Goal: Task Accomplishment & Management: Manage account settings

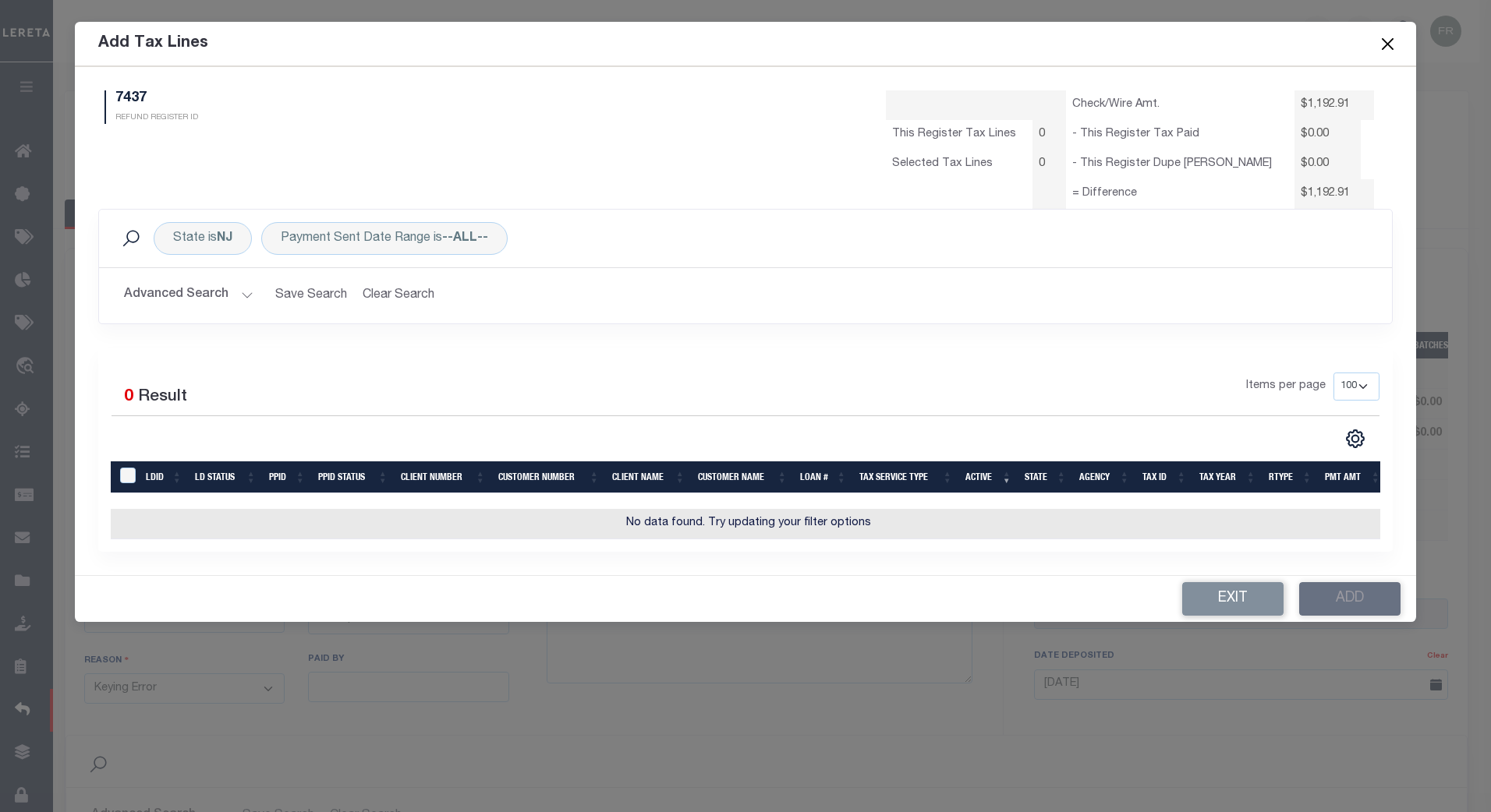
select select "NJ"
select select "OPS"
select select "KYE"
select select "100"
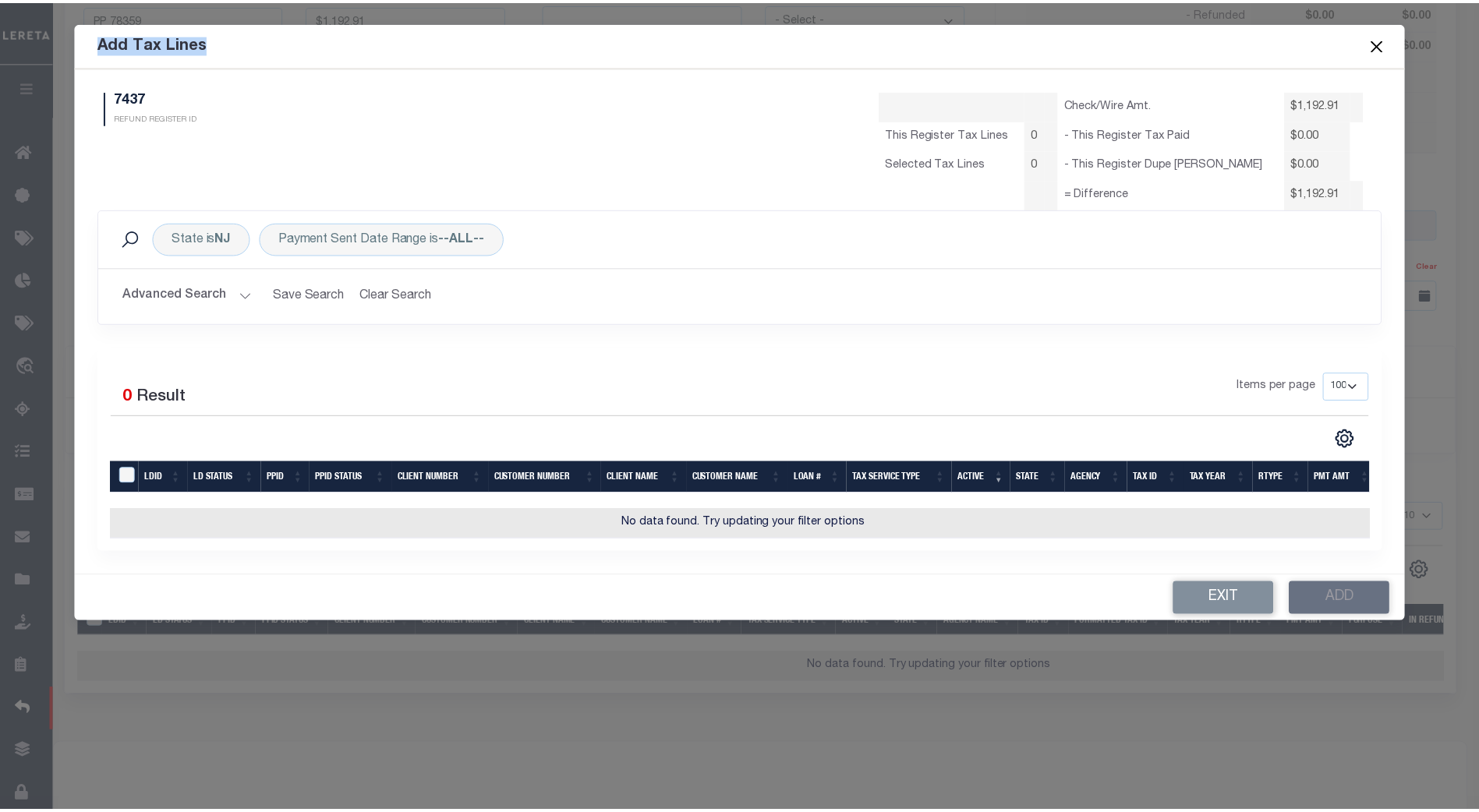
scroll to position [389, 0]
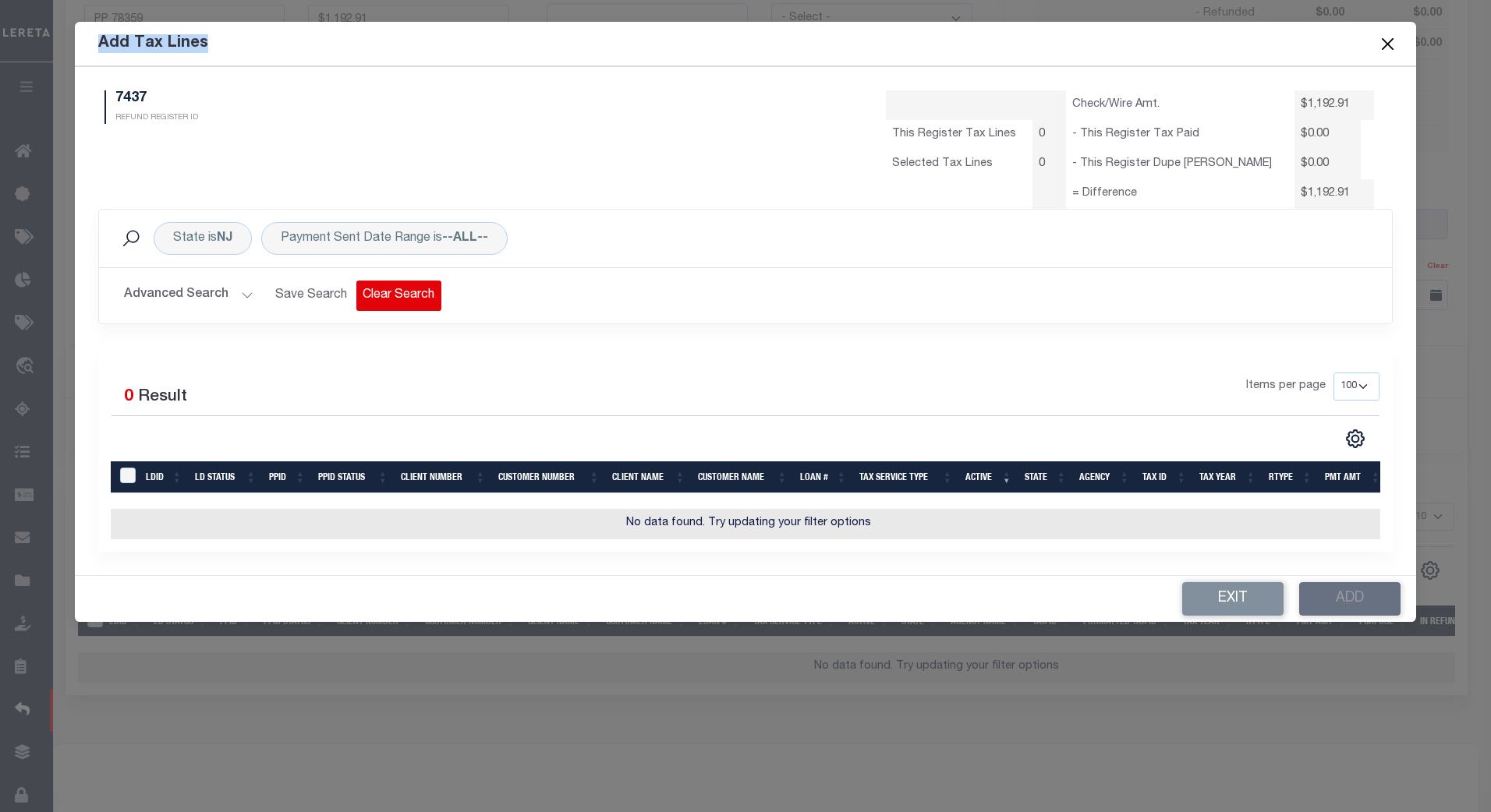
click at [387, 297] on button "Clear Search" at bounding box center [399, 296] width 85 height 31
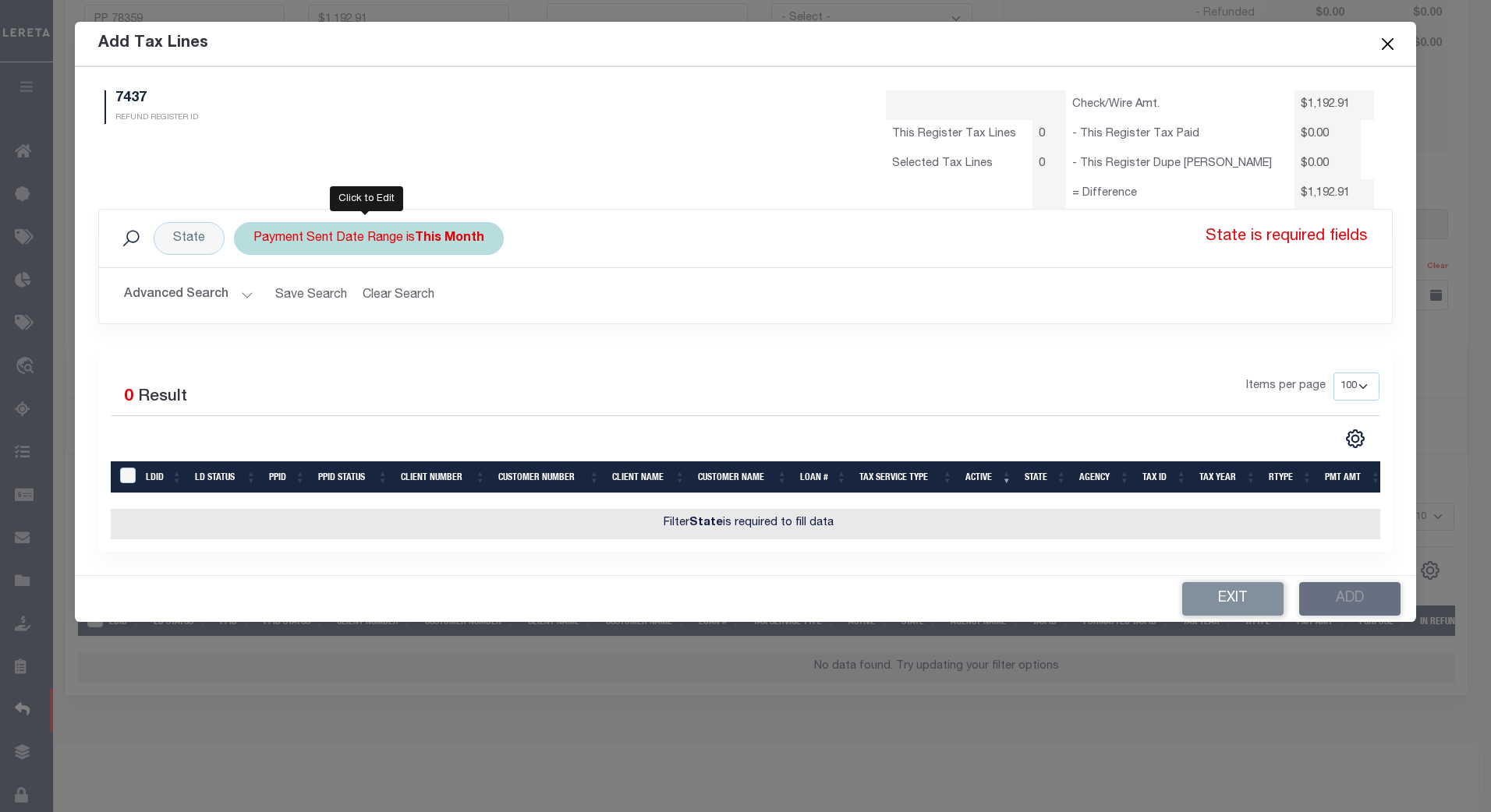
click at [407, 236] on div "Payment Sent Date Range is This Month" at bounding box center [369, 238] width 269 height 33
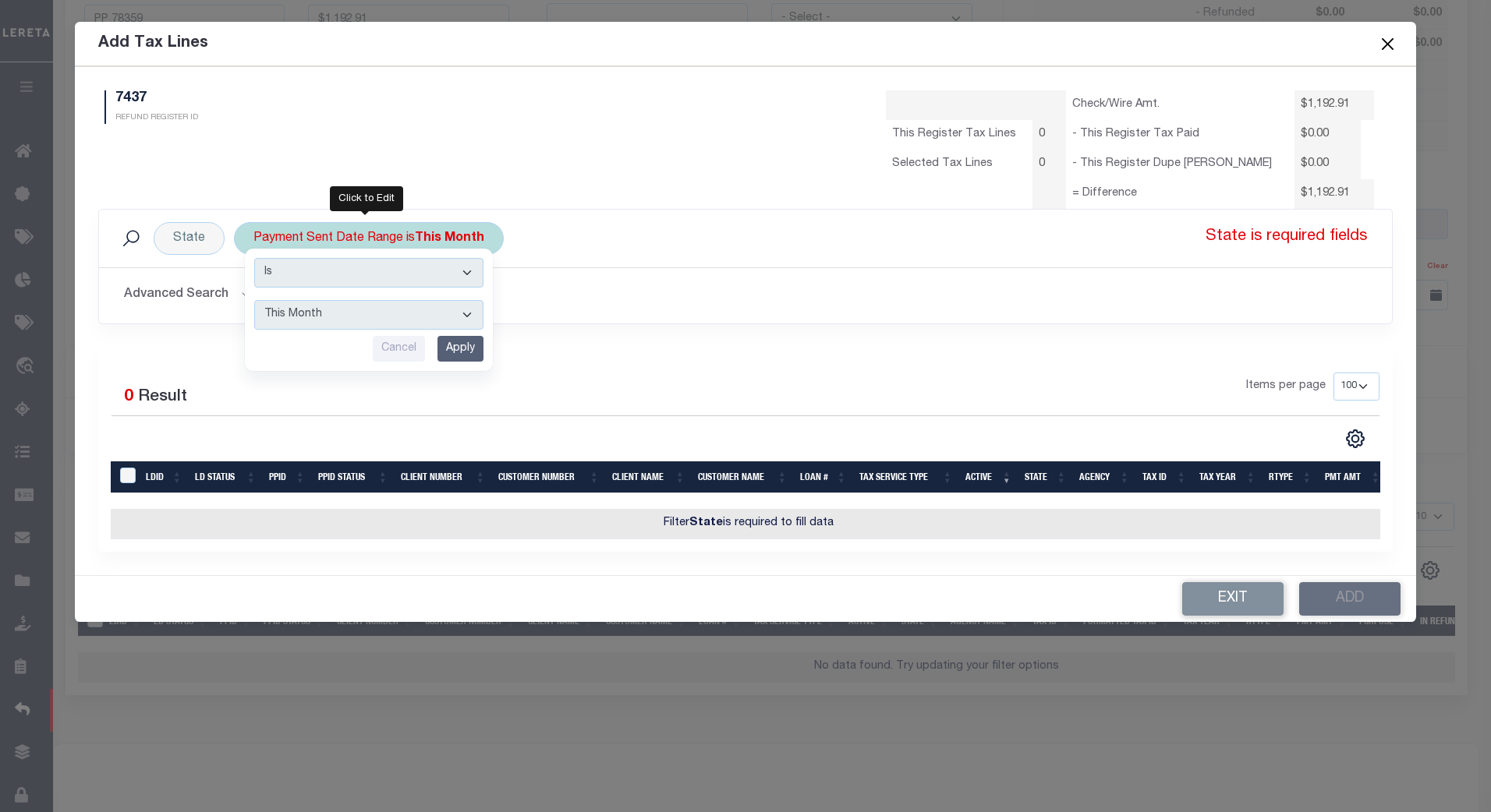
click at [459, 311] on select "--ALL-- This Month Last Month Last Three Months This Year Last Year" at bounding box center [369, 314] width 229 height 30
select select "All"
click at [254, 300] on select "--ALL-- This Month Last Month Last Three Months This Year Last Year" at bounding box center [369, 314] width 229 height 30
click at [456, 348] on input "Apply" at bounding box center [460, 349] width 46 height 26
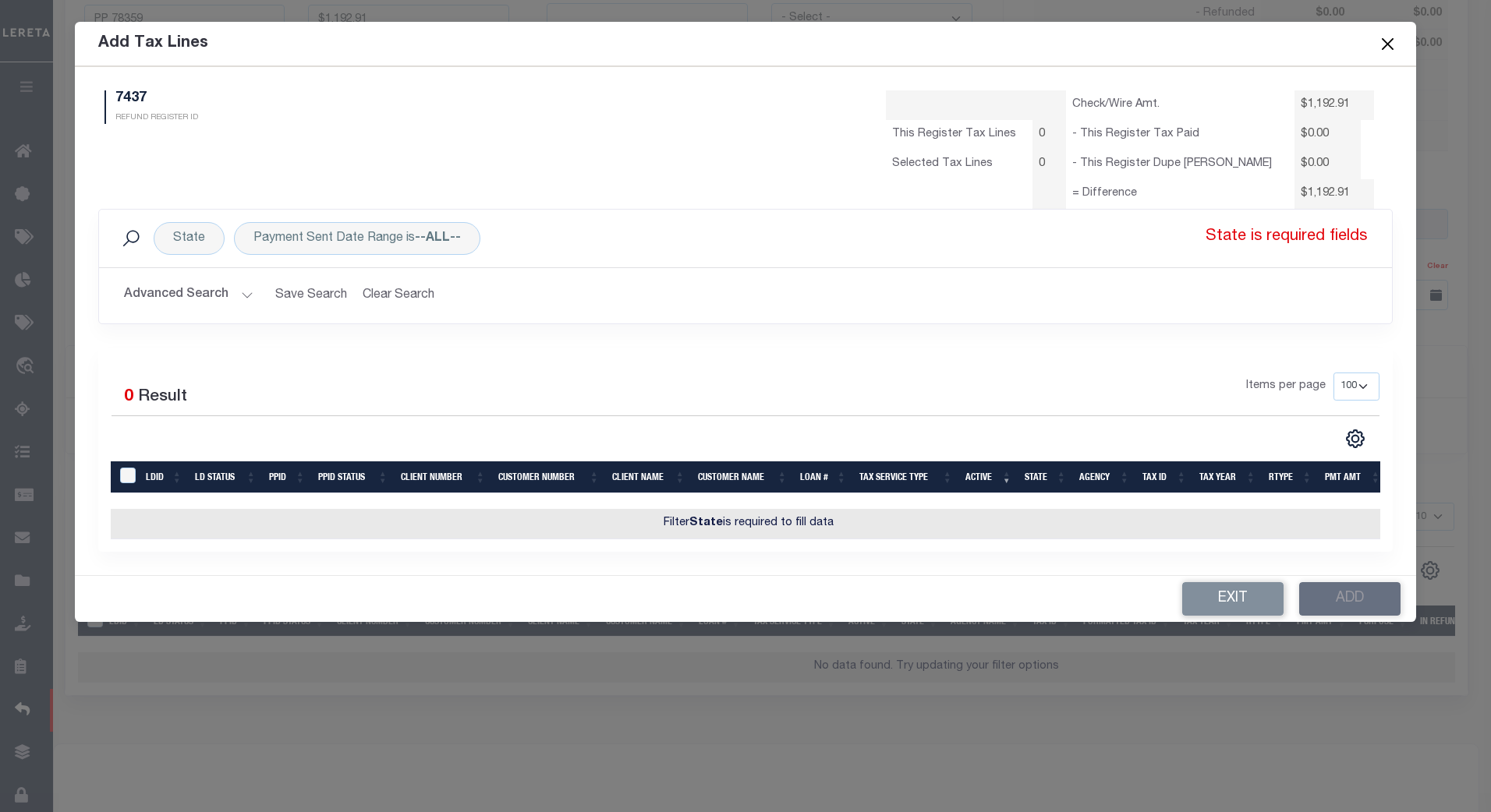
click at [235, 296] on button "Advanced Search" at bounding box center [189, 296] width 129 height 31
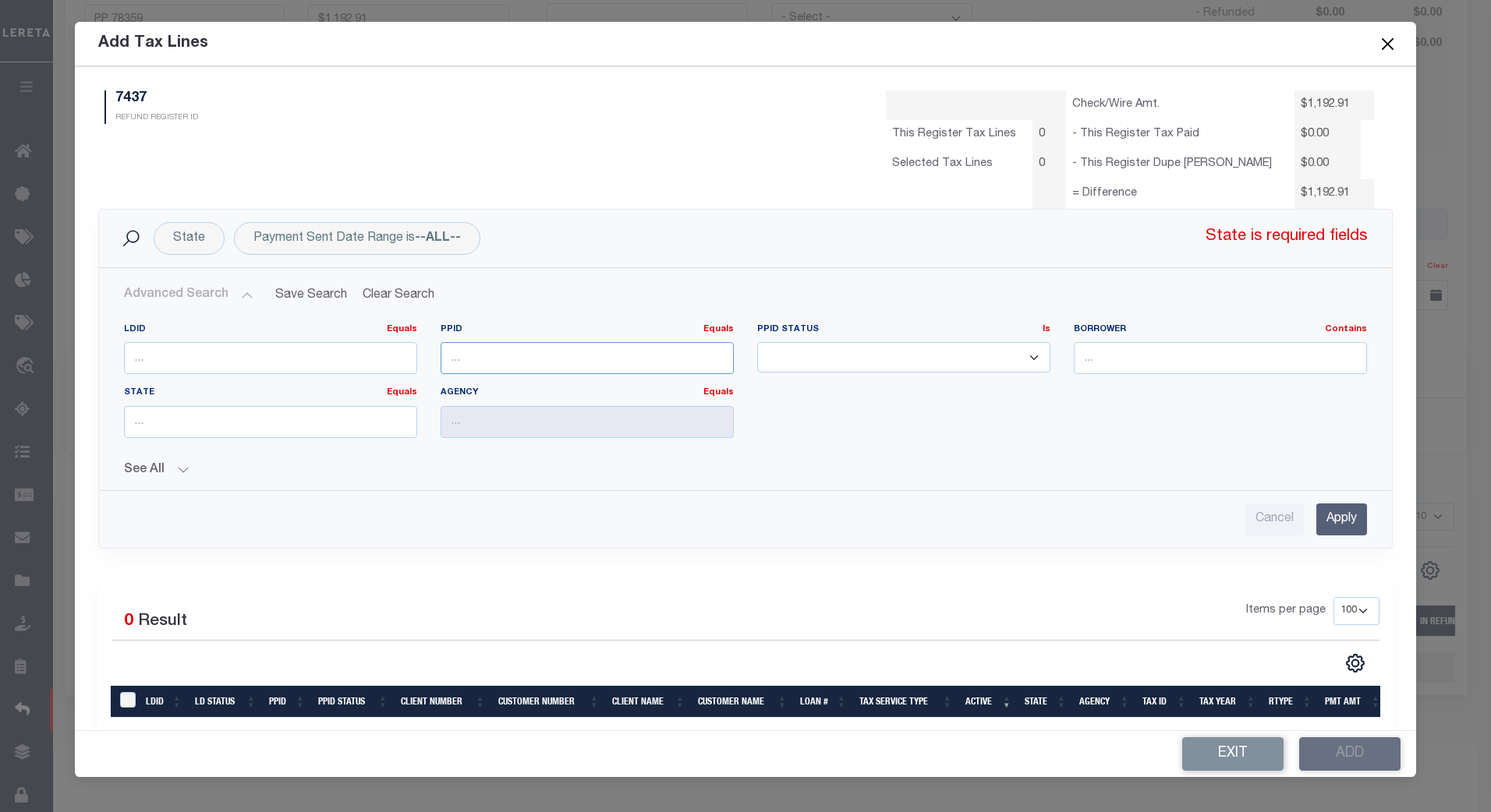
click at [478, 355] on input "number" at bounding box center [587, 358] width 293 height 32
type input "78359"
click at [1336, 520] on input "Apply" at bounding box center [1342, 519] width 51 height 32
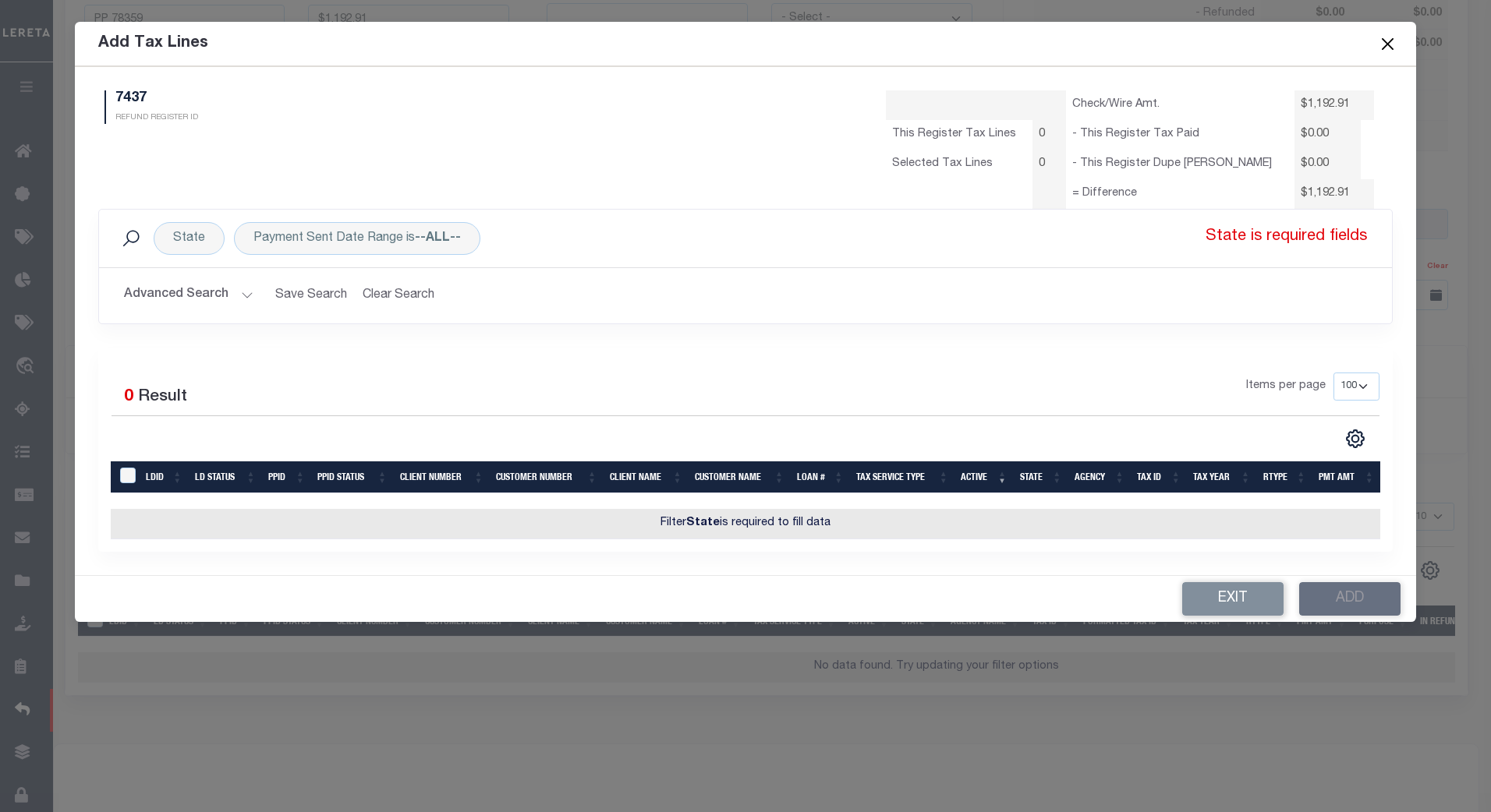
click at [1382, 42] on button "Close" at bounding box center [1387, 44] width 20 height 20
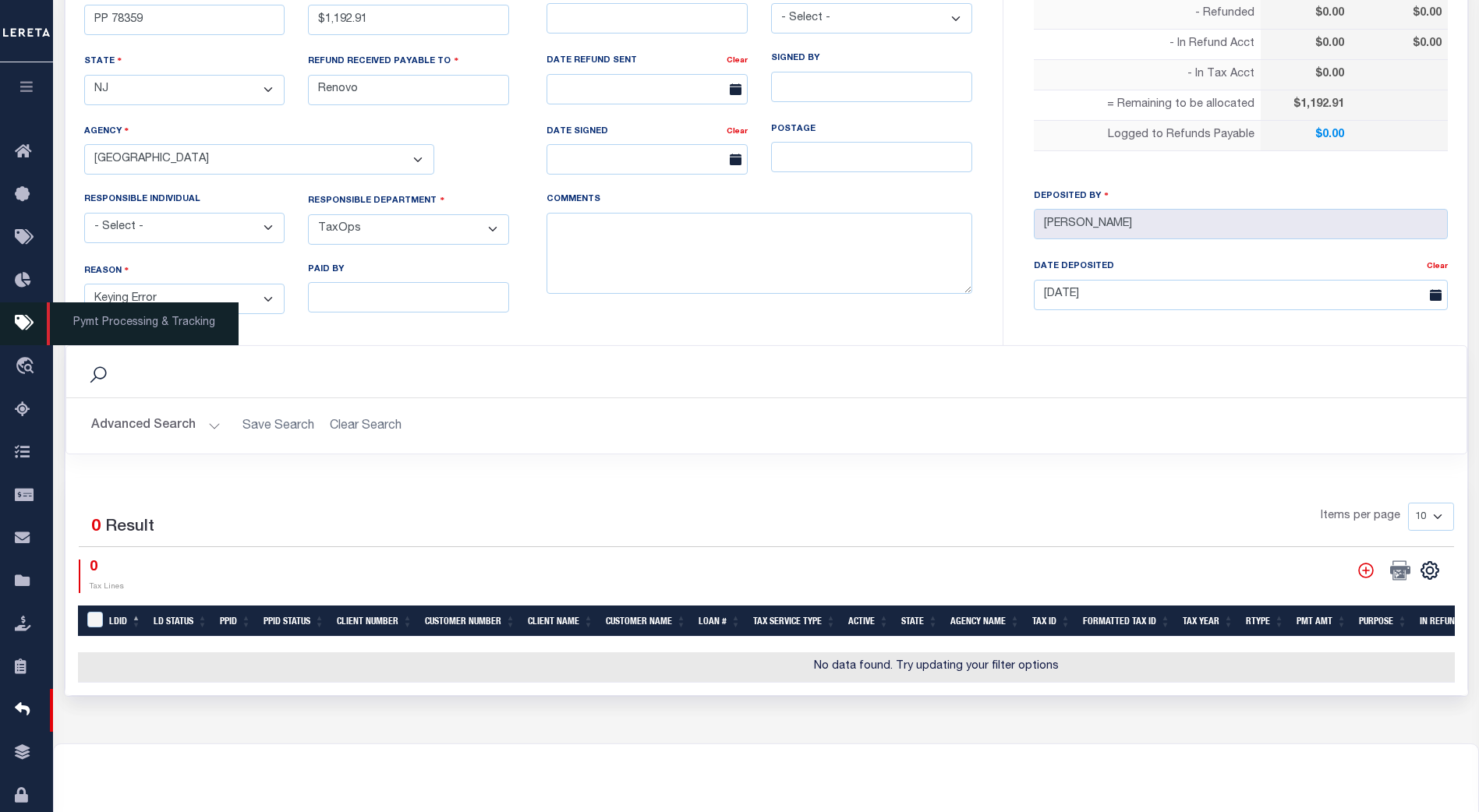
click at [24, 324] on icon at bounding box center [27, 324] width 25 height 19
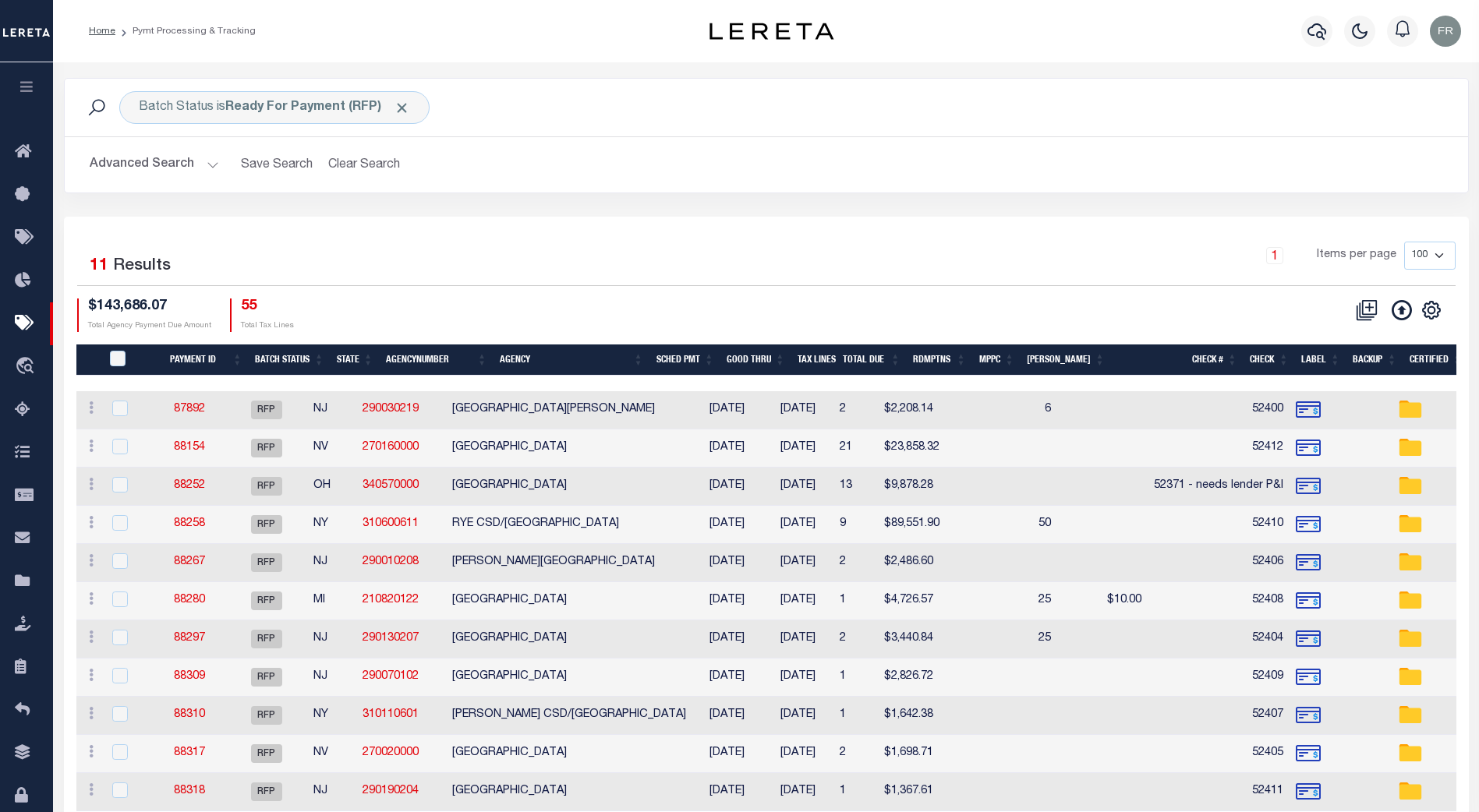
click at [205, 165] on button "Advanced Search" at bounding box center [154, 165] width 129 height 31
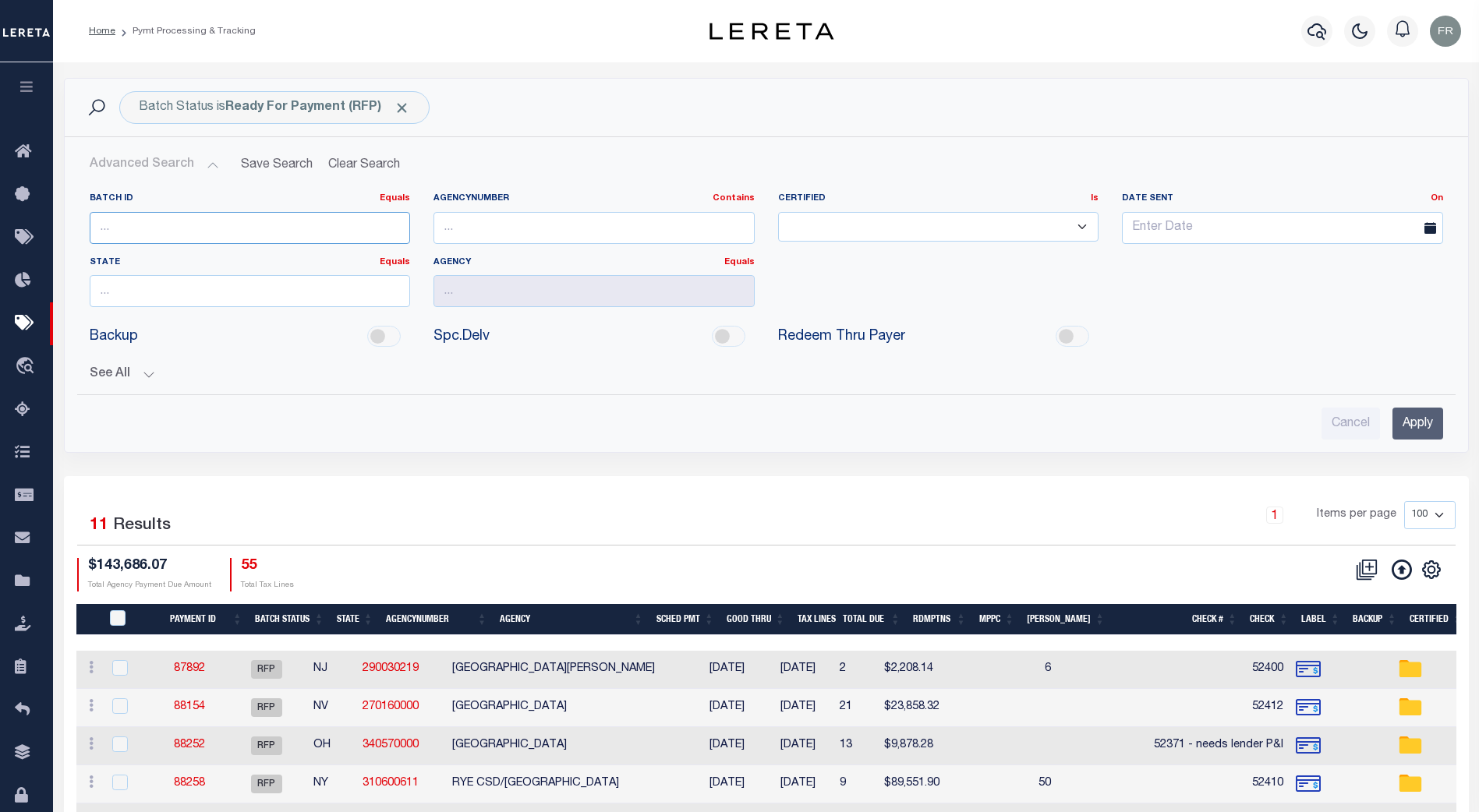
click at [141, 227] on input "number" at bounding box center [250, 228] width 321 height 32
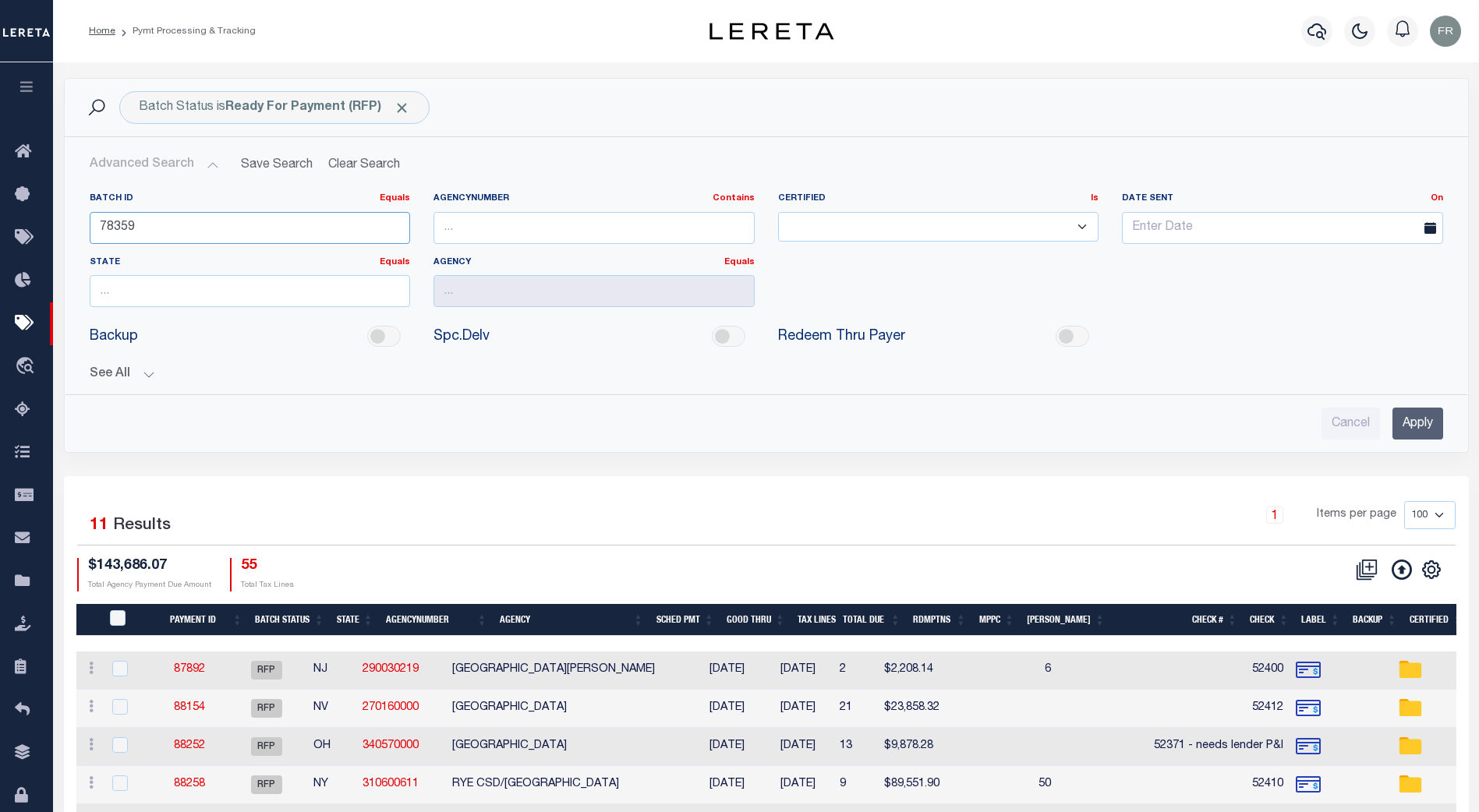
type input "78359"
click at [1422, 419] on input "Apply" at bounding box center [1417, 424] width 51 height 32
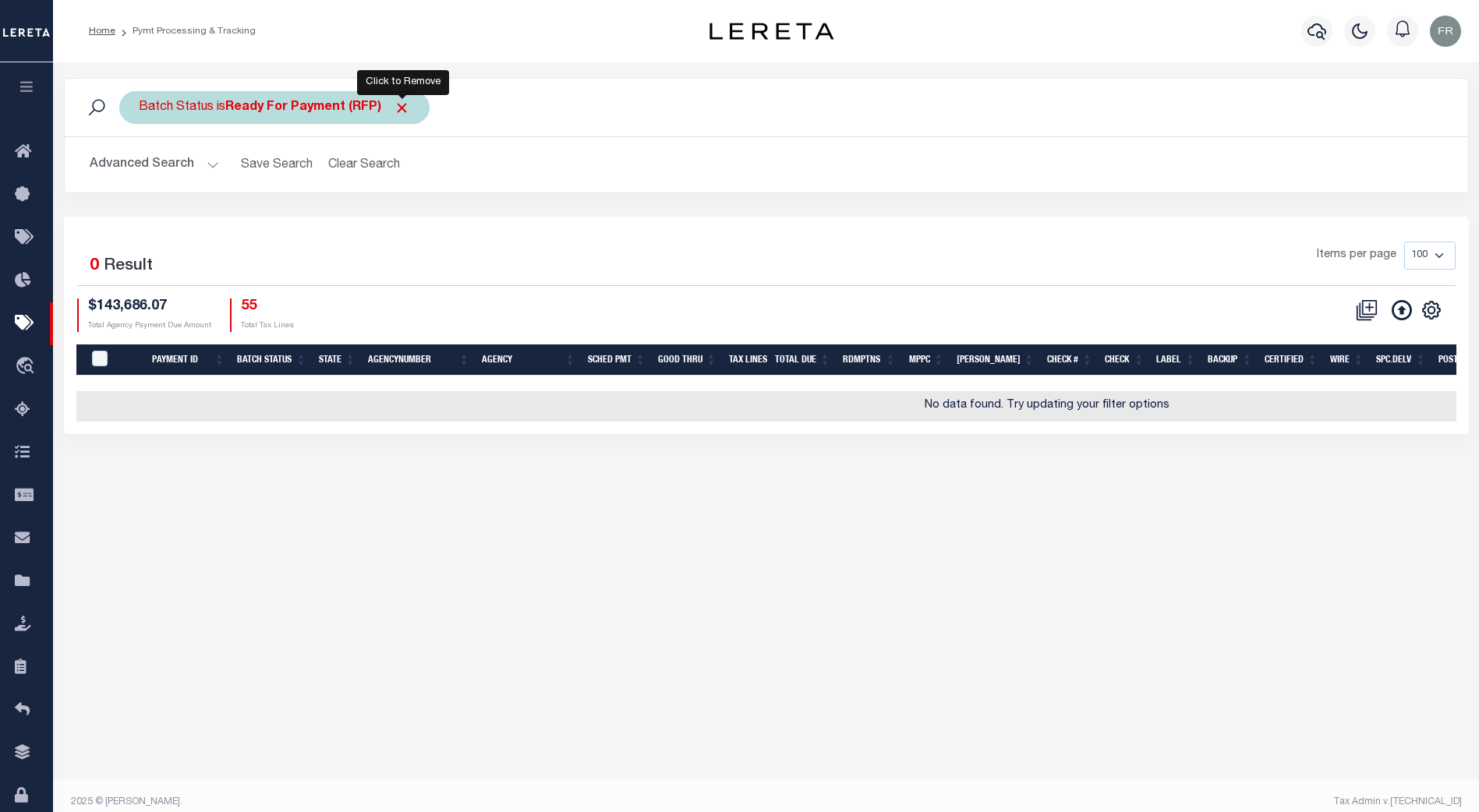
click at [403, 102] on span "Click to Remove" at bounding box center [402, 108] width 16 height 16
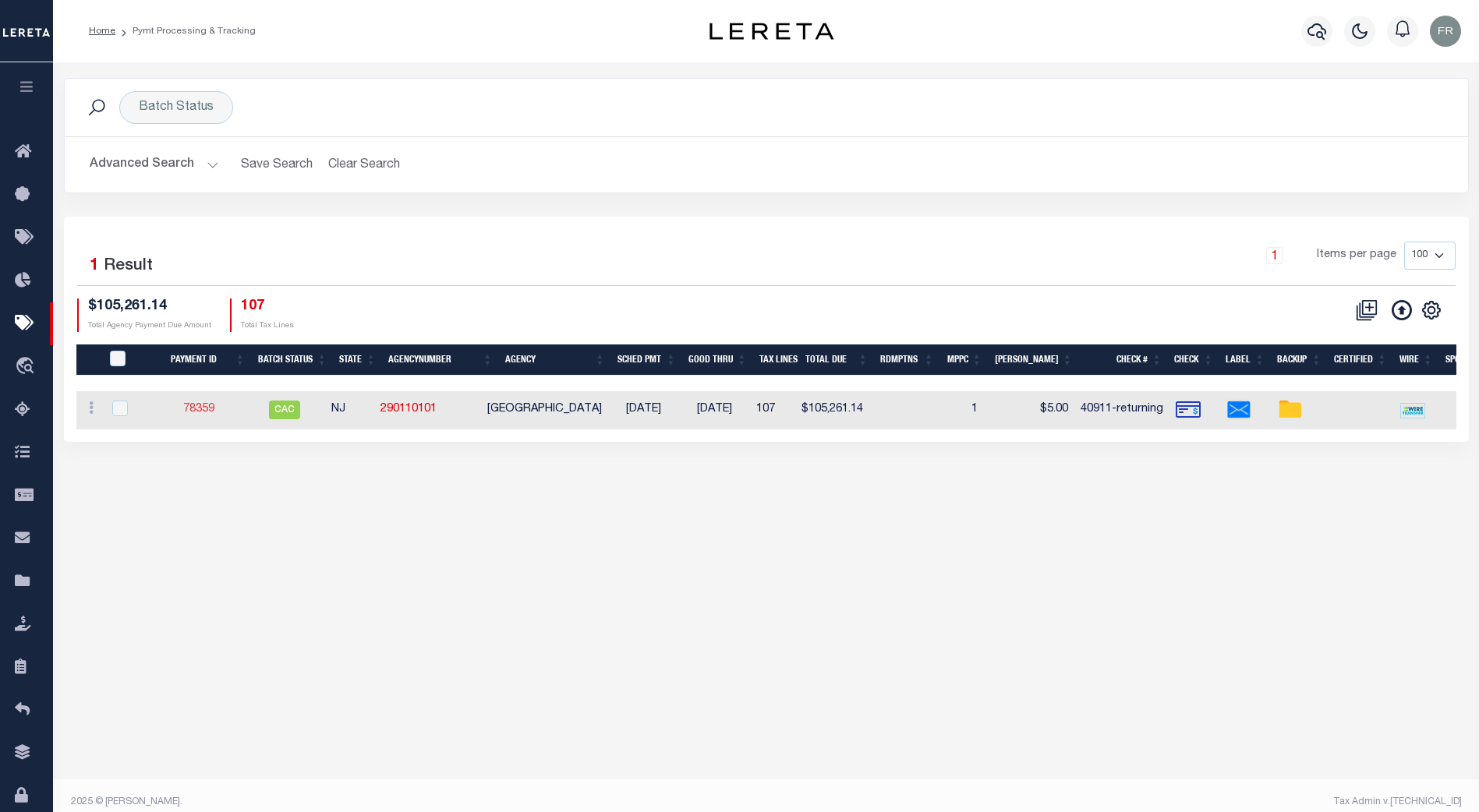
click at [208, 411] on link "78359" at bounding box center [198, 410] width 31 height 11
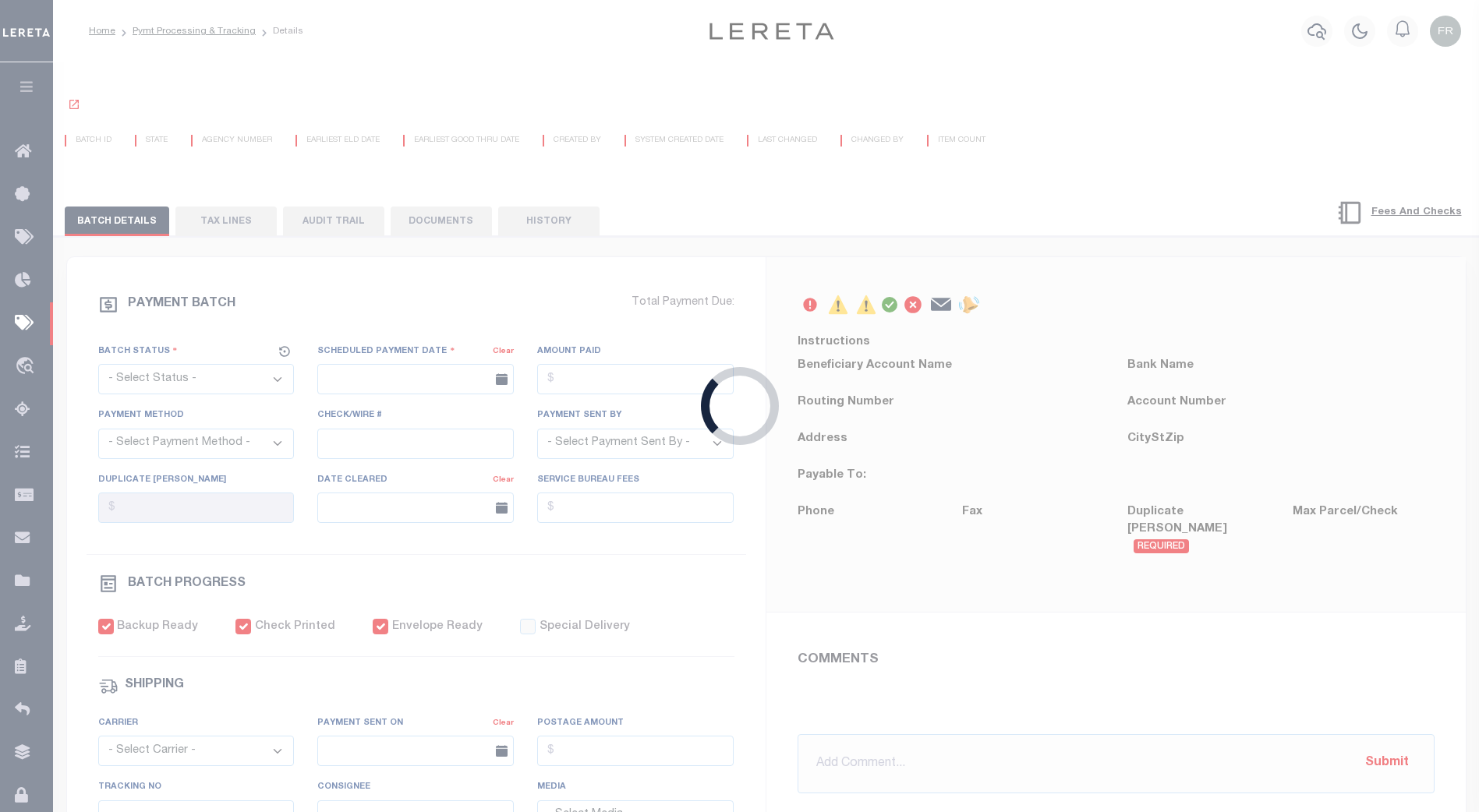
select select "CAC"
type input "07/30/2024"
type input "$105,261.14"
select select "CHK"
type input "40911-returning"
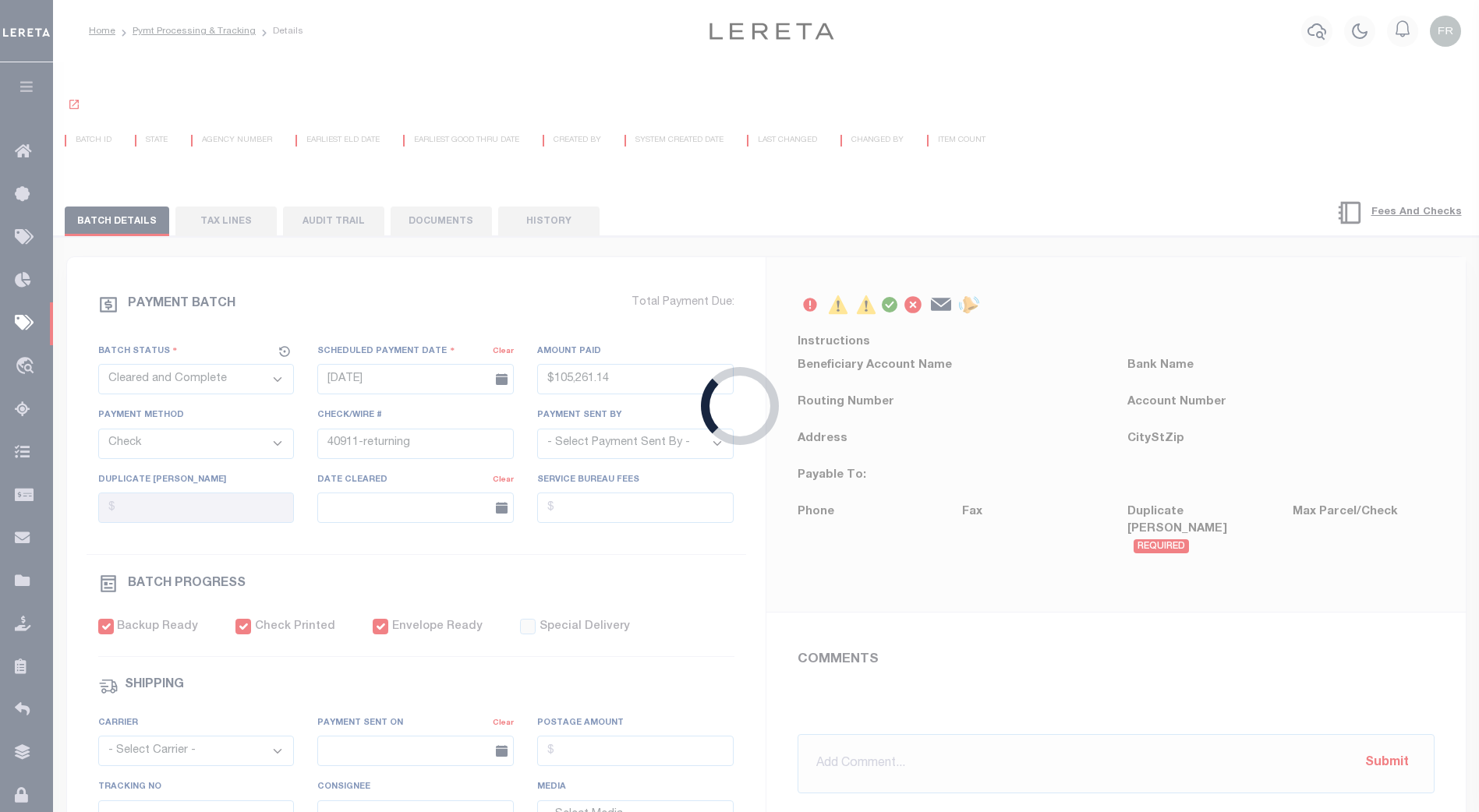
select select
type input "08/20/2024"
checkbox input "true"
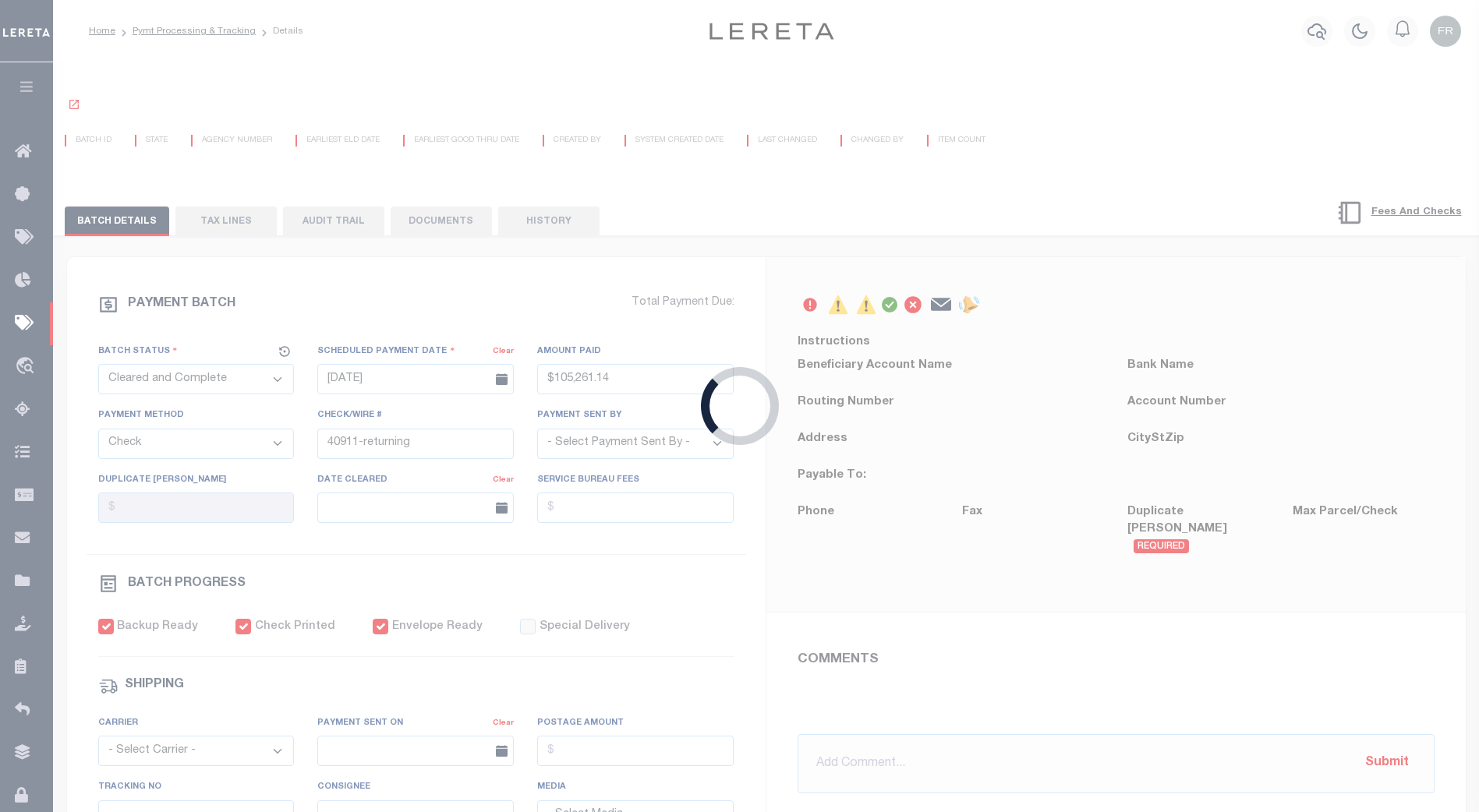
select select "FDX"
type input "07/31/2024"
type input "$27.17"
type input "777735012350"
type input "1"
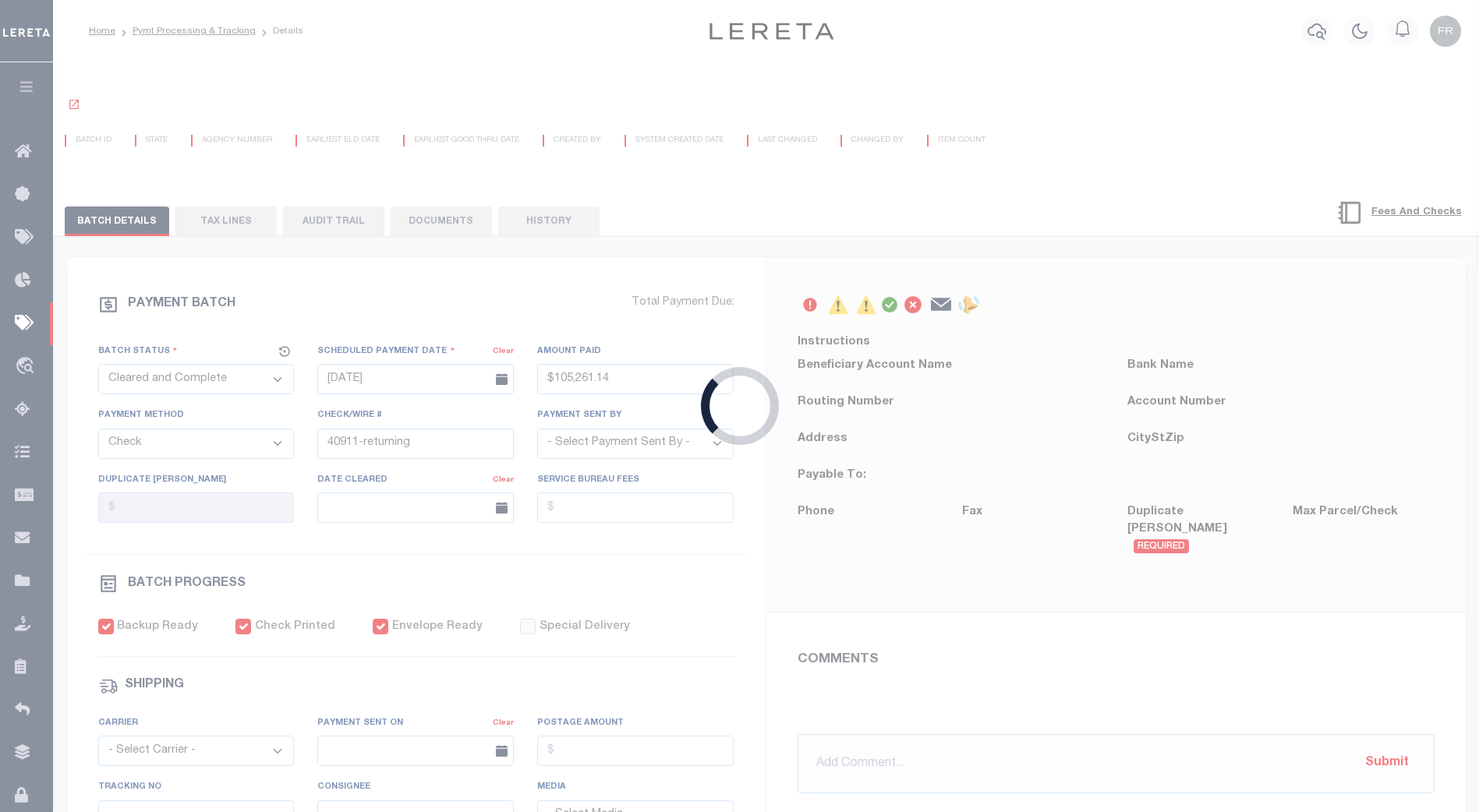
radio input "true"
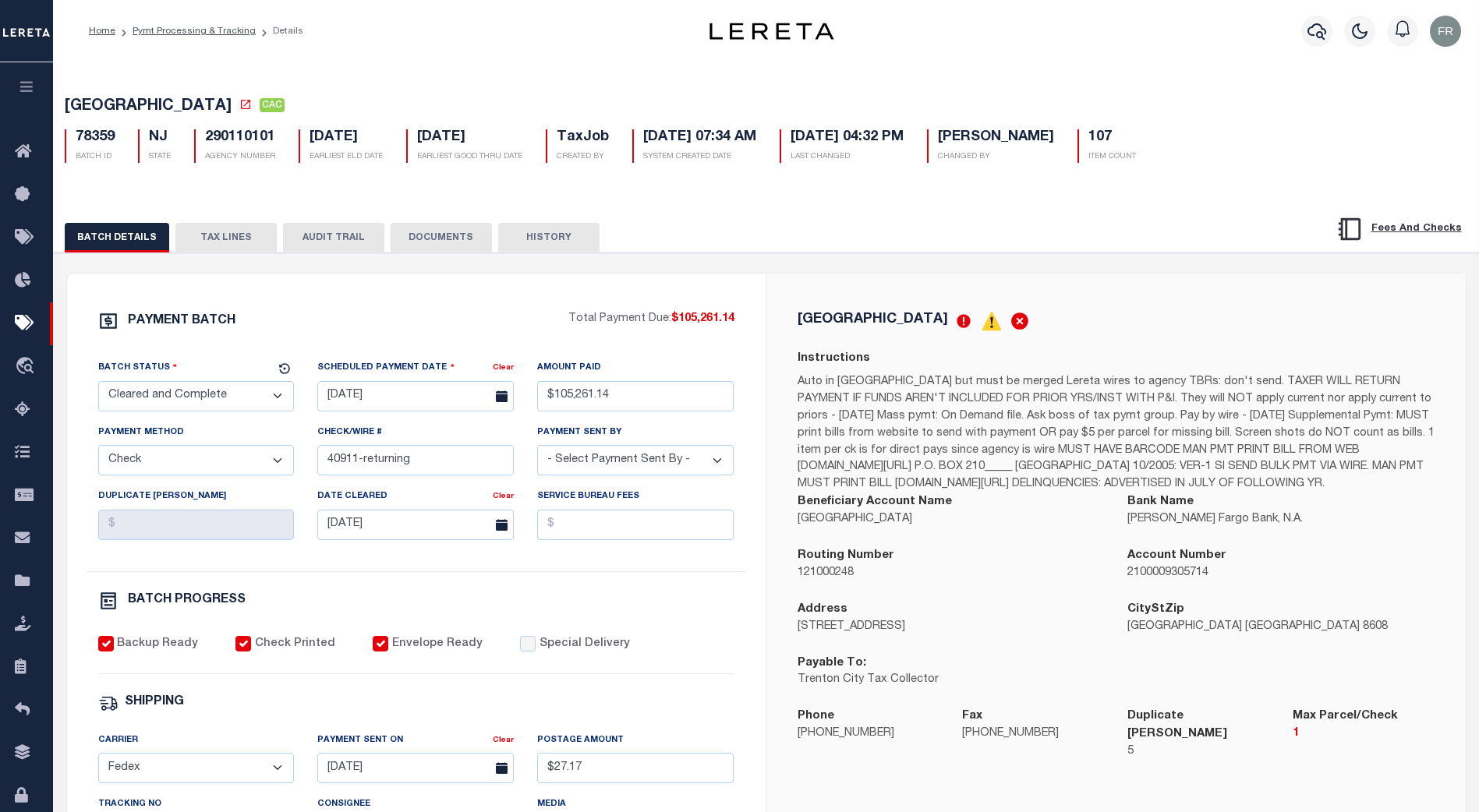
click at [235, 238] on button "TAX LINES" at bounding box center [226, 237] width 102 height 30
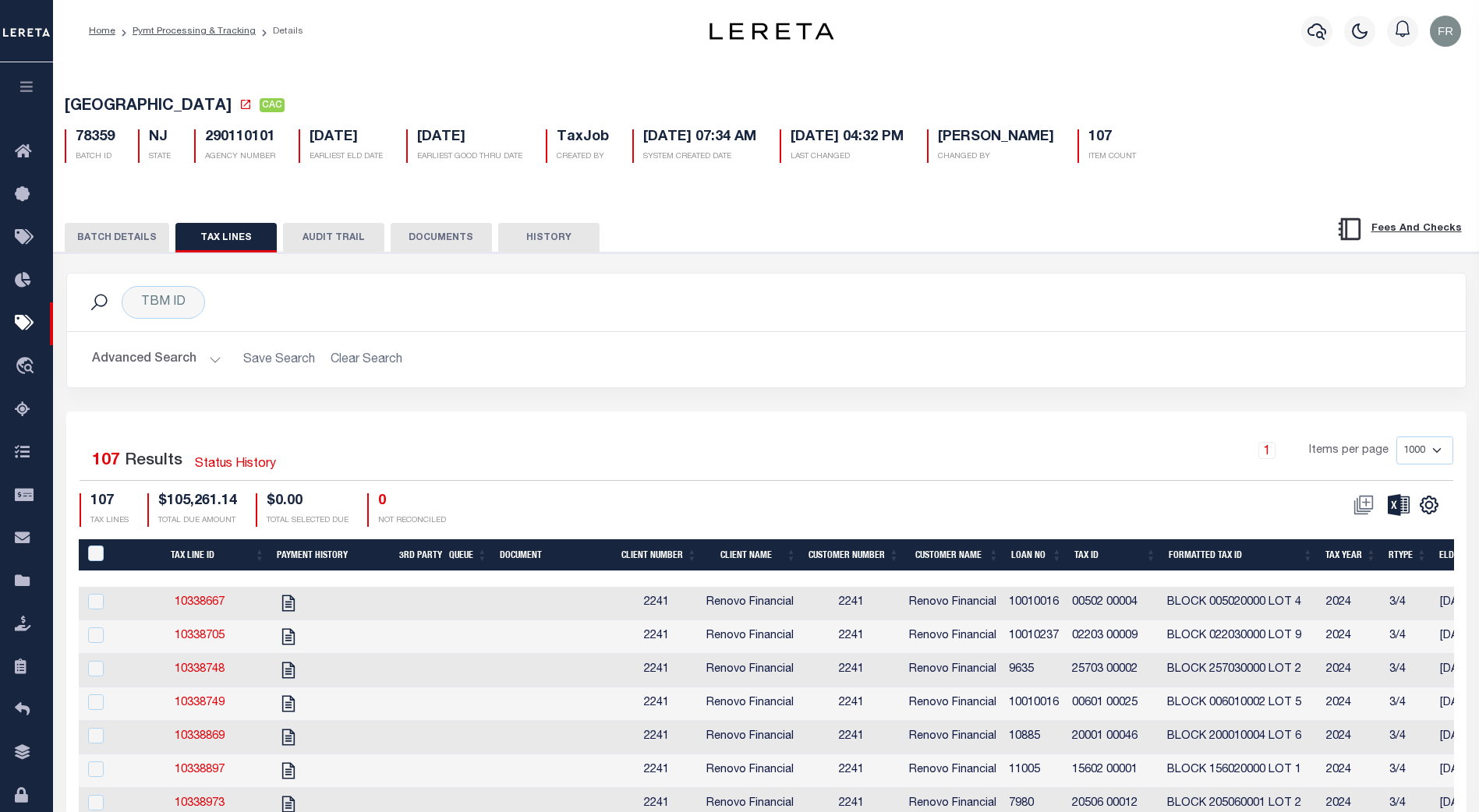
click at [1038, 557] on th "Loan No" at bounding box center [1036, 556] width 63 height 32
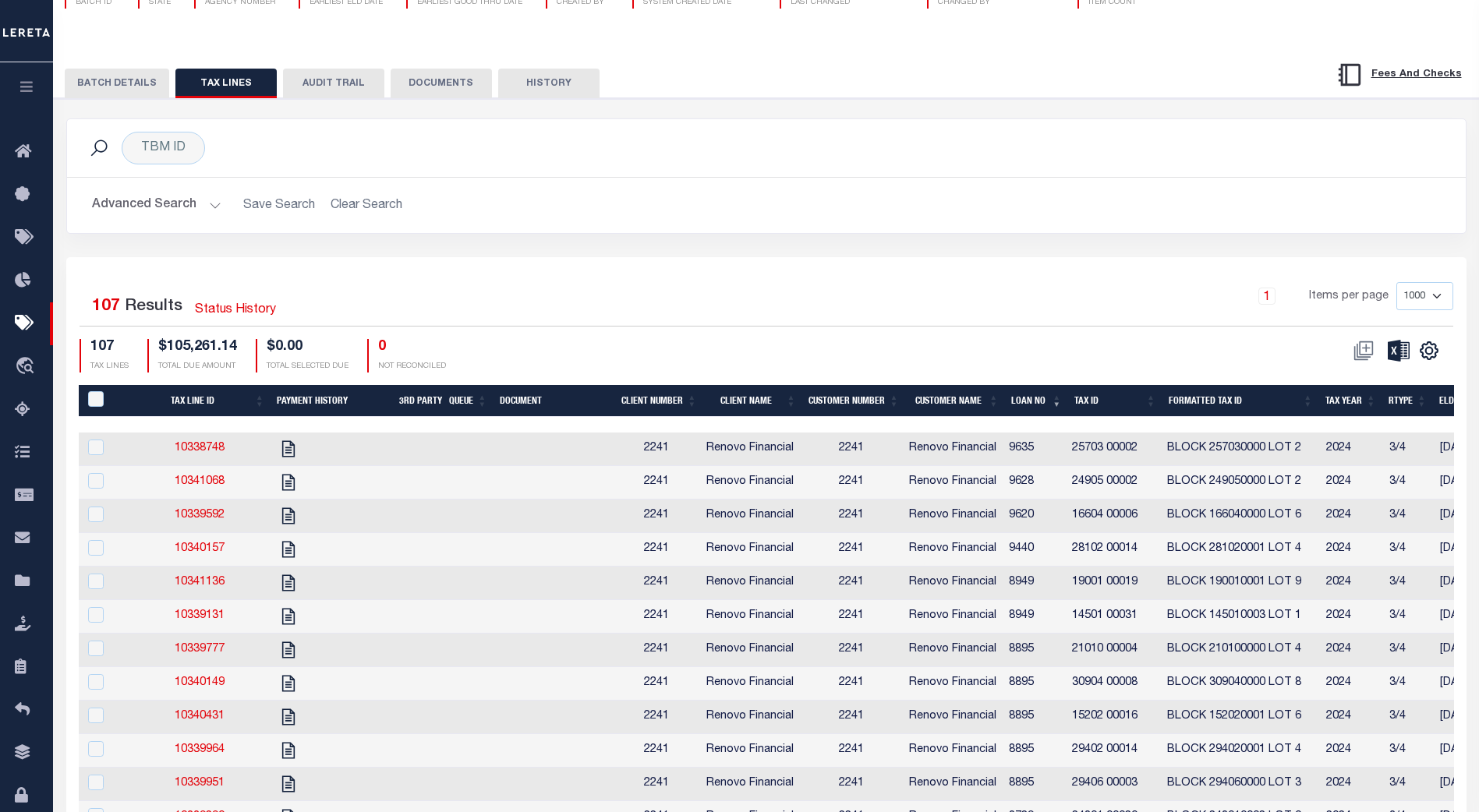
scroll to position [155, 0]
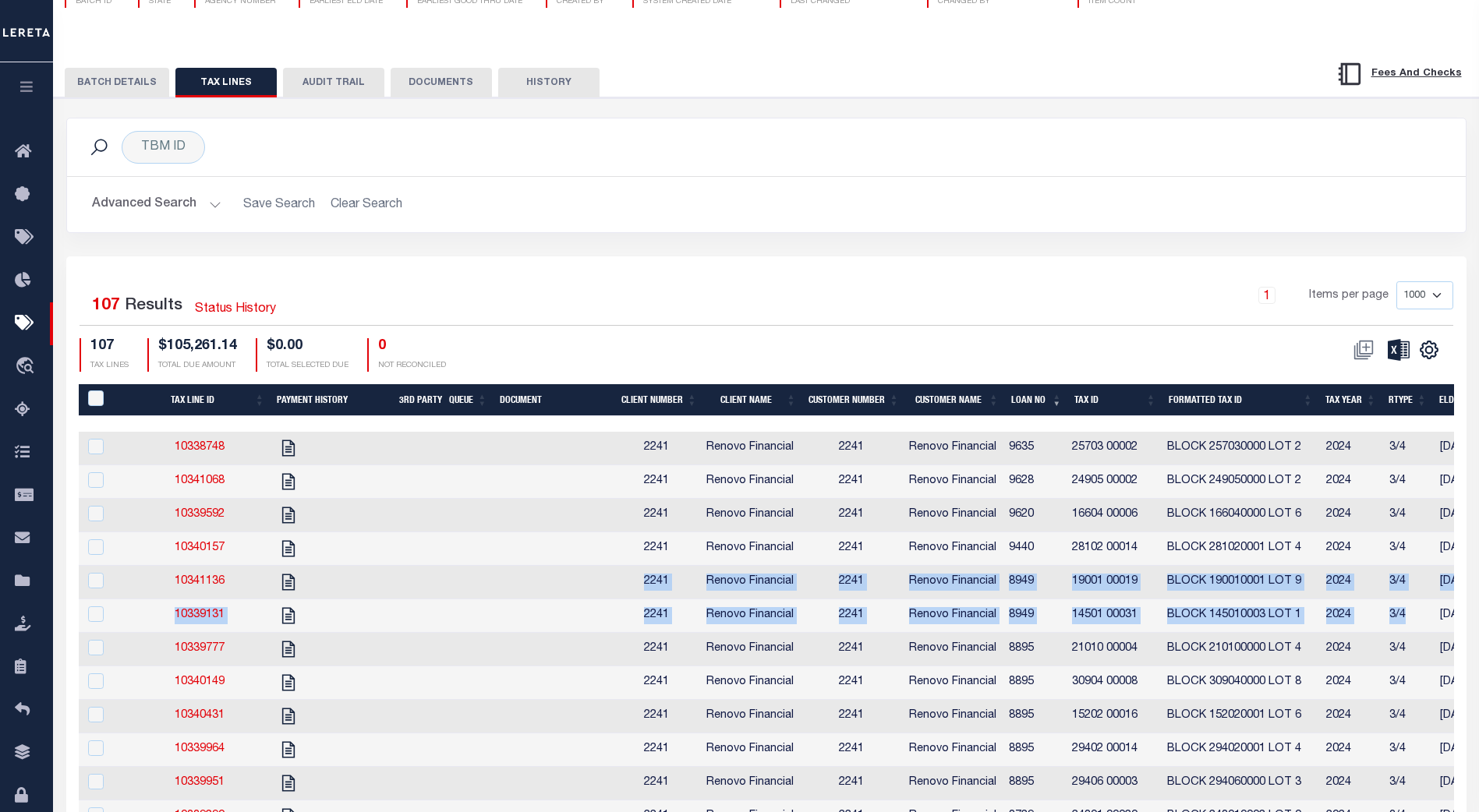
drag, startPoint x: 646, startPoint y: 590, endPoint x: 1430, endPoint y: 623, distance: 784.7
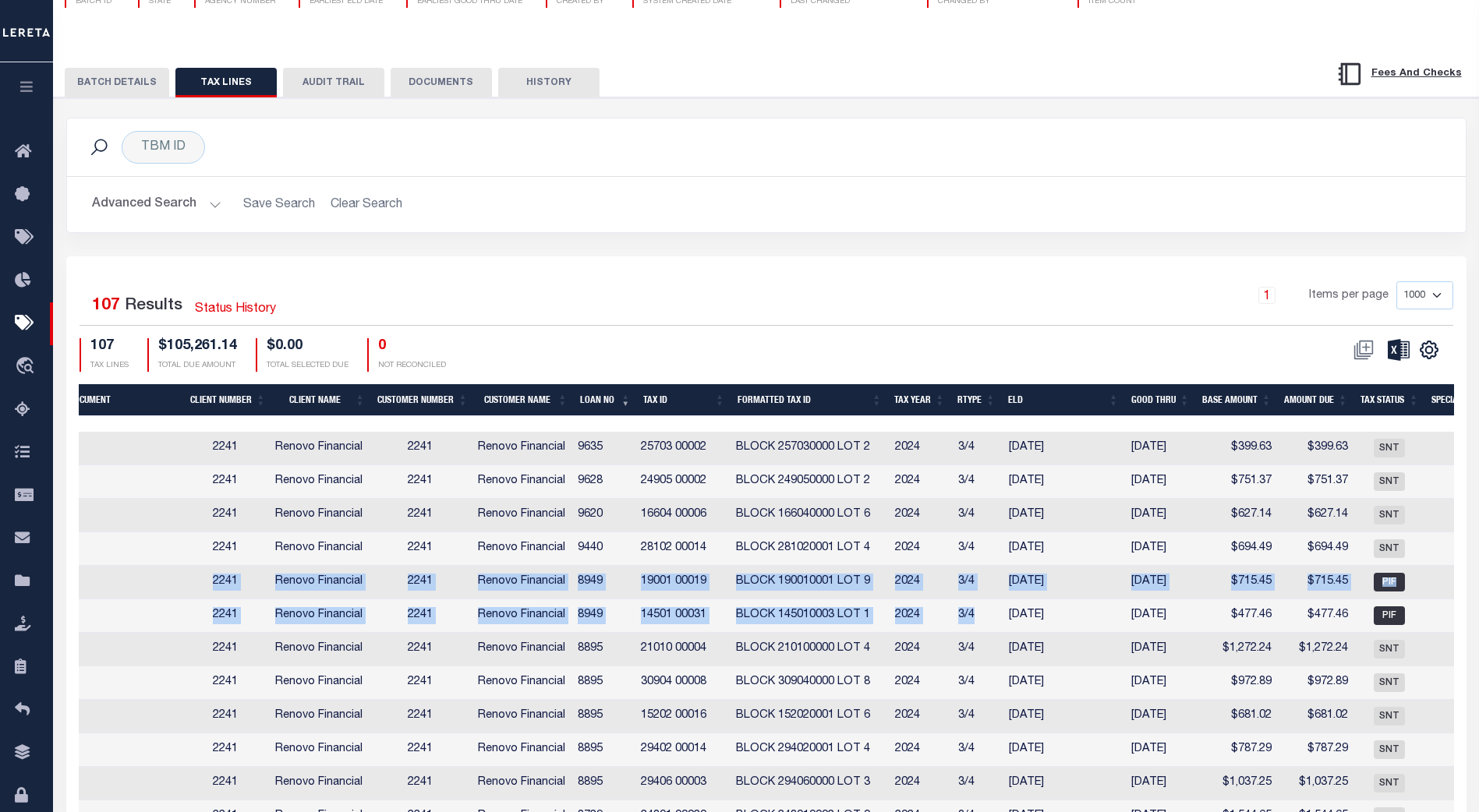
scroll to position [0, 0]
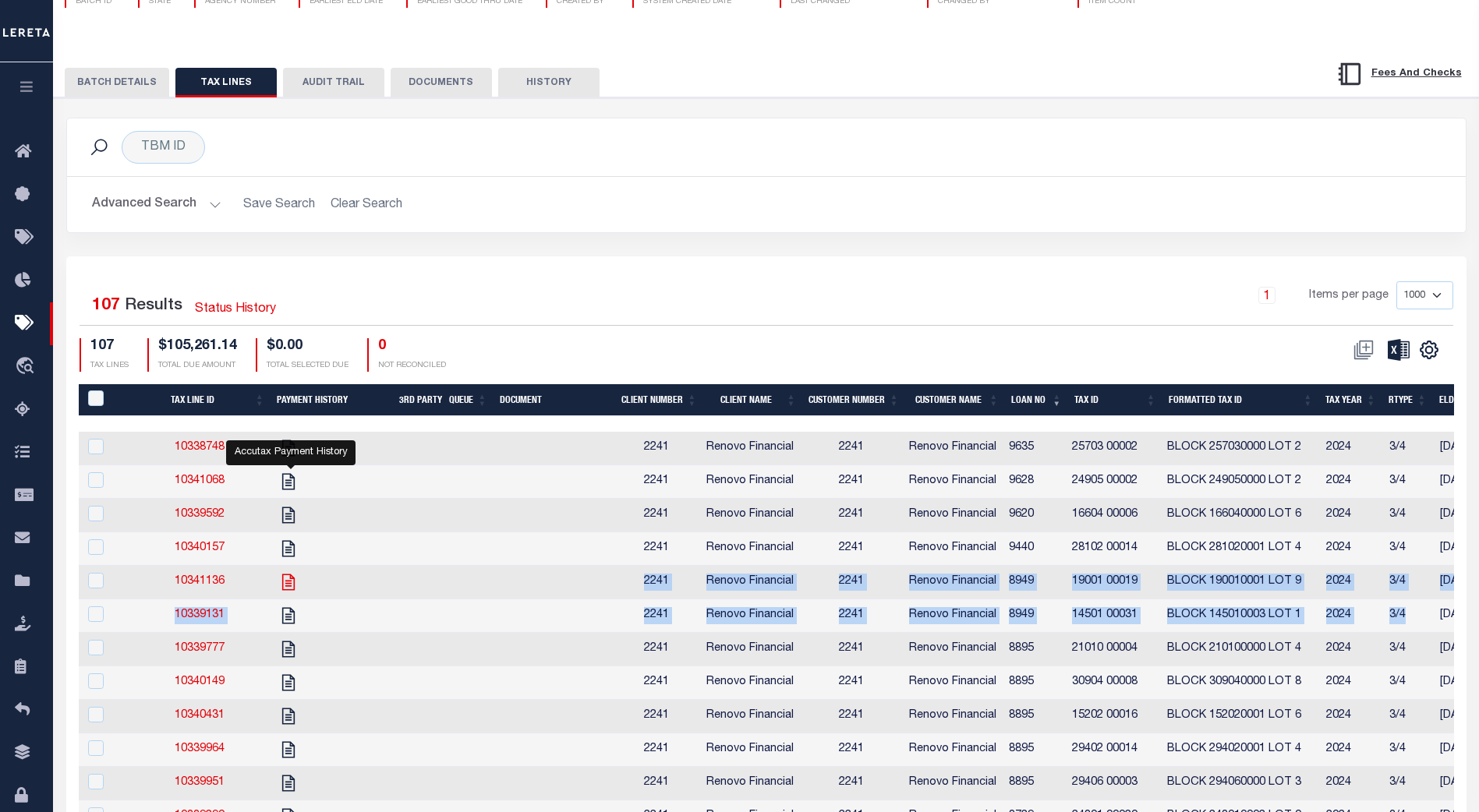
click at [290, 590] on icon at bounding box center [288, 581] width 12 height 16
checkbox input "true"
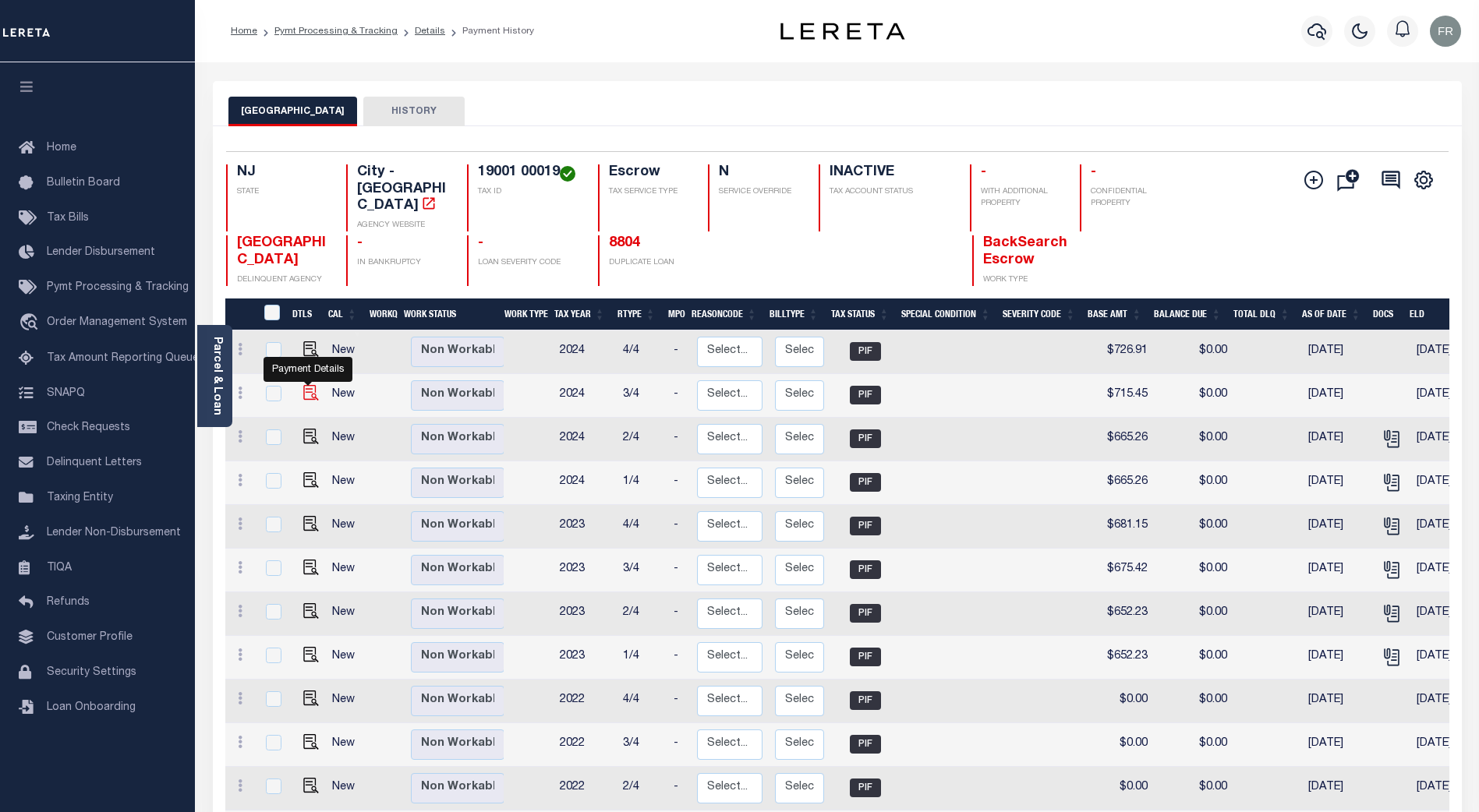
click at [305, 385] on img "" at bounding box center [310, 392] width 15 height 15
checkbox input "true"
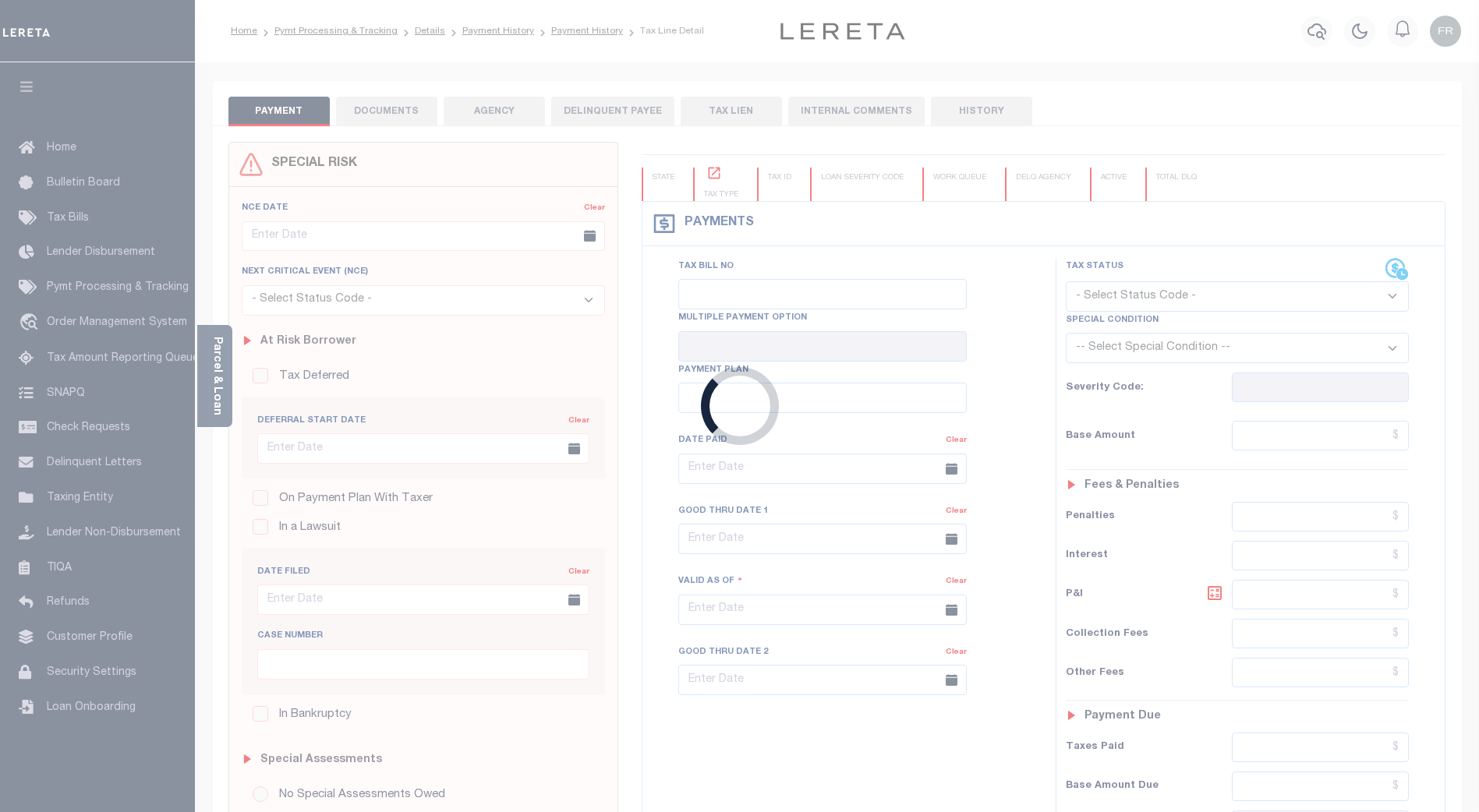
checkbox input "false"
type textarea "Refer 2025 1/4 line for Supportive Document."
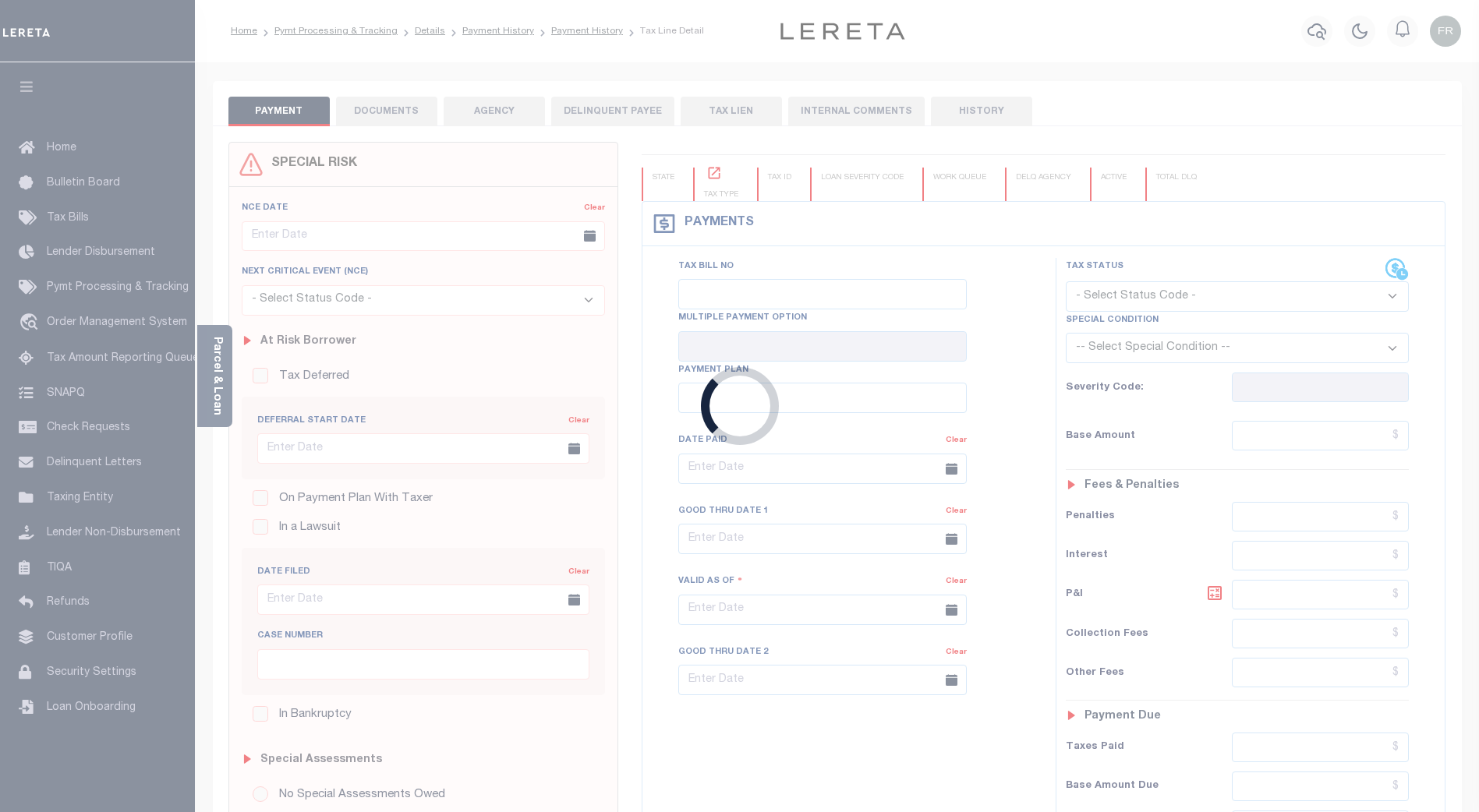
type input "[DATE]"
type input "$715.45"
type input "$0"
select select "PIF"
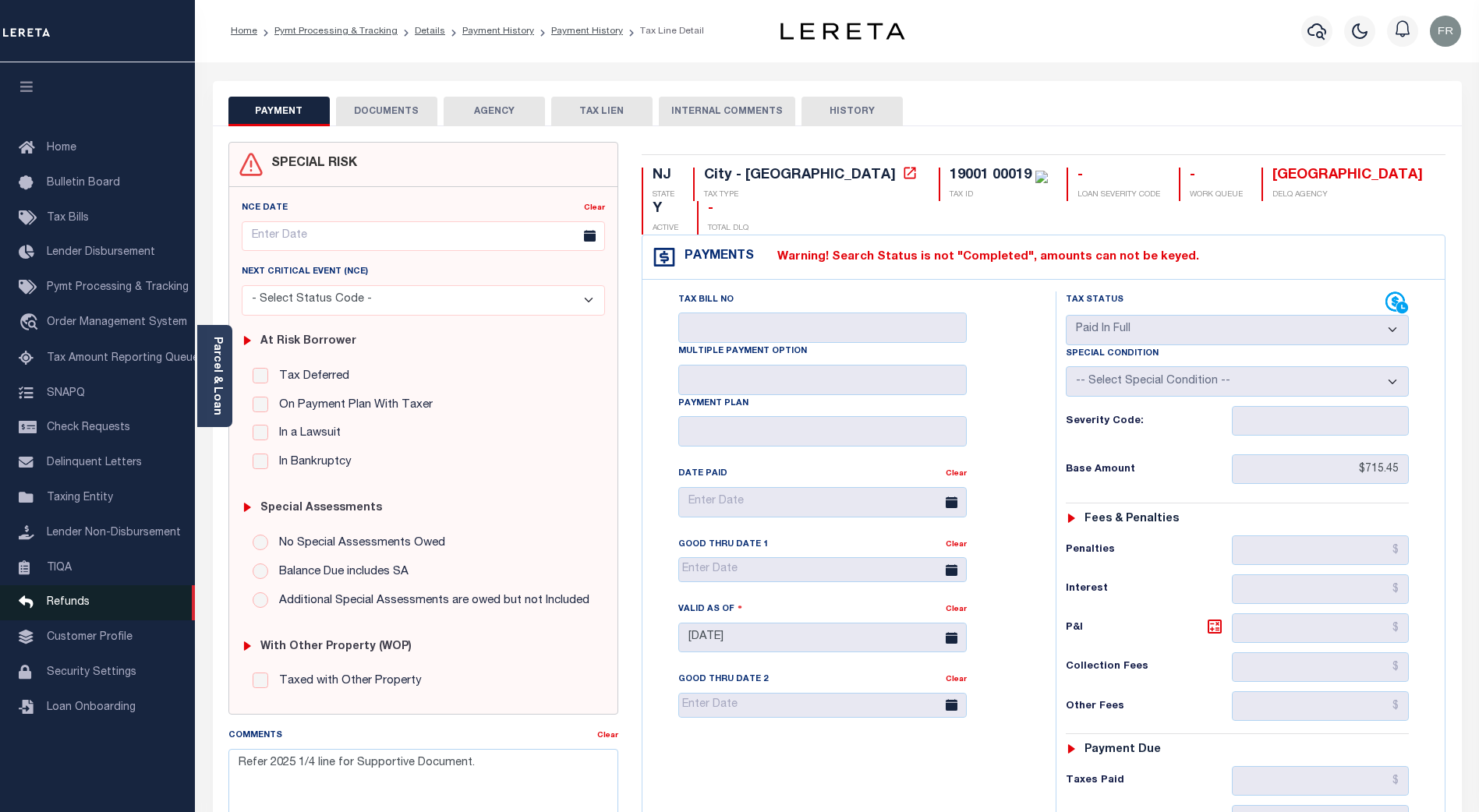
click at [80, 608] on span "Refunds" at bounding box center [68, 602] width 43 height 11
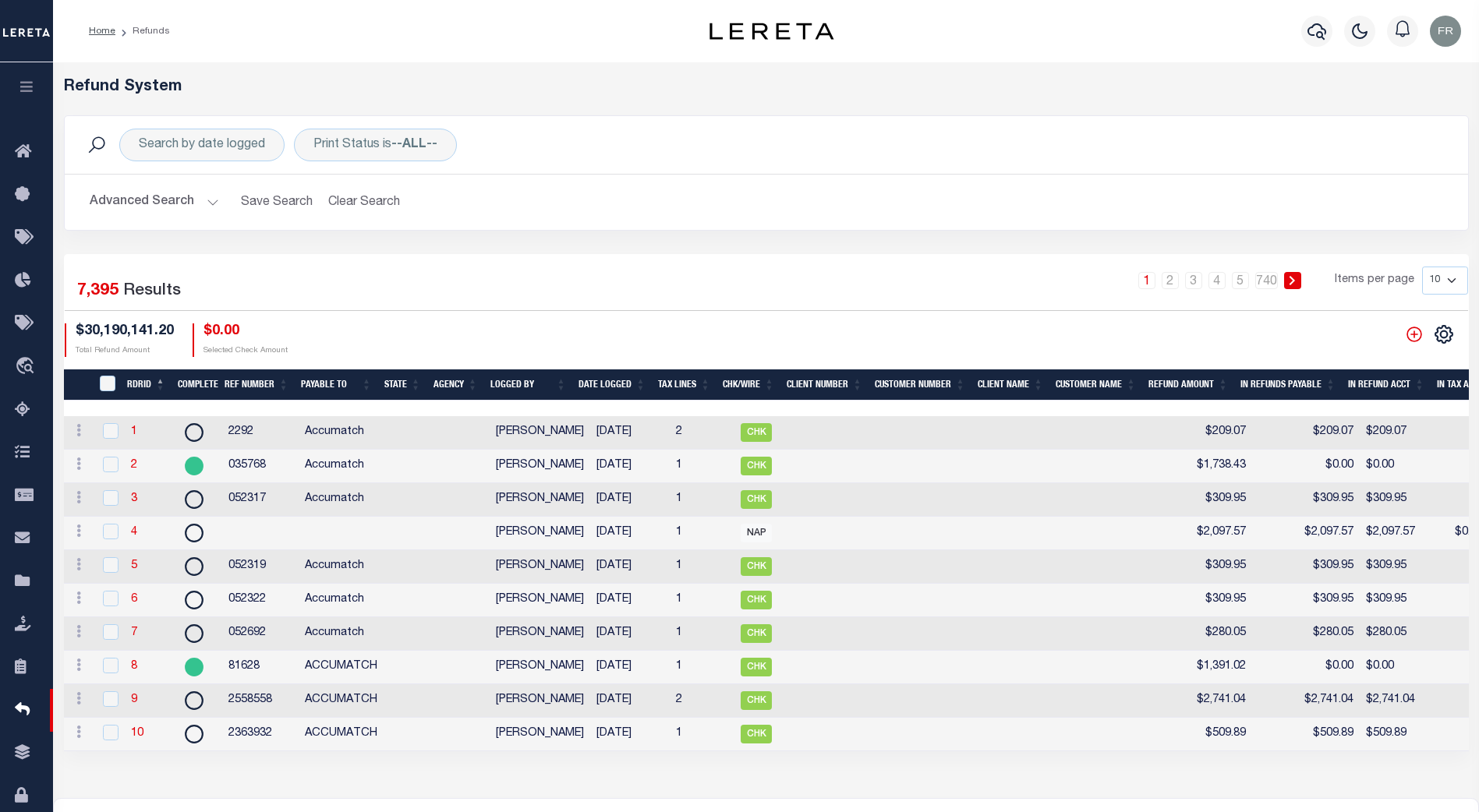
click at [152, 377] on th "RDRID" at bounding box center [146, 385] width 51 height 32
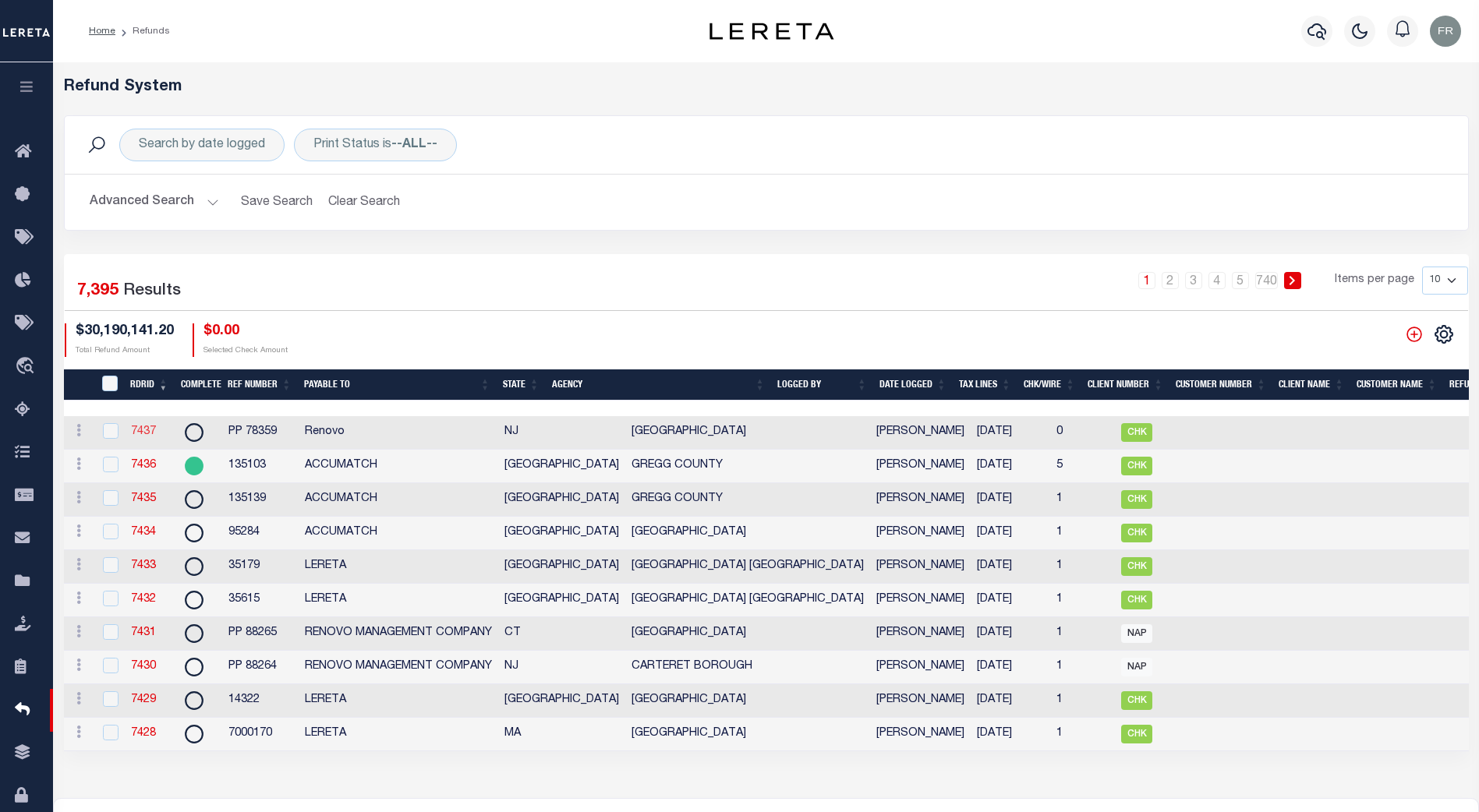
click at [141, 431] on link "7437" at bounding box center [143, 432] width 25 height 11
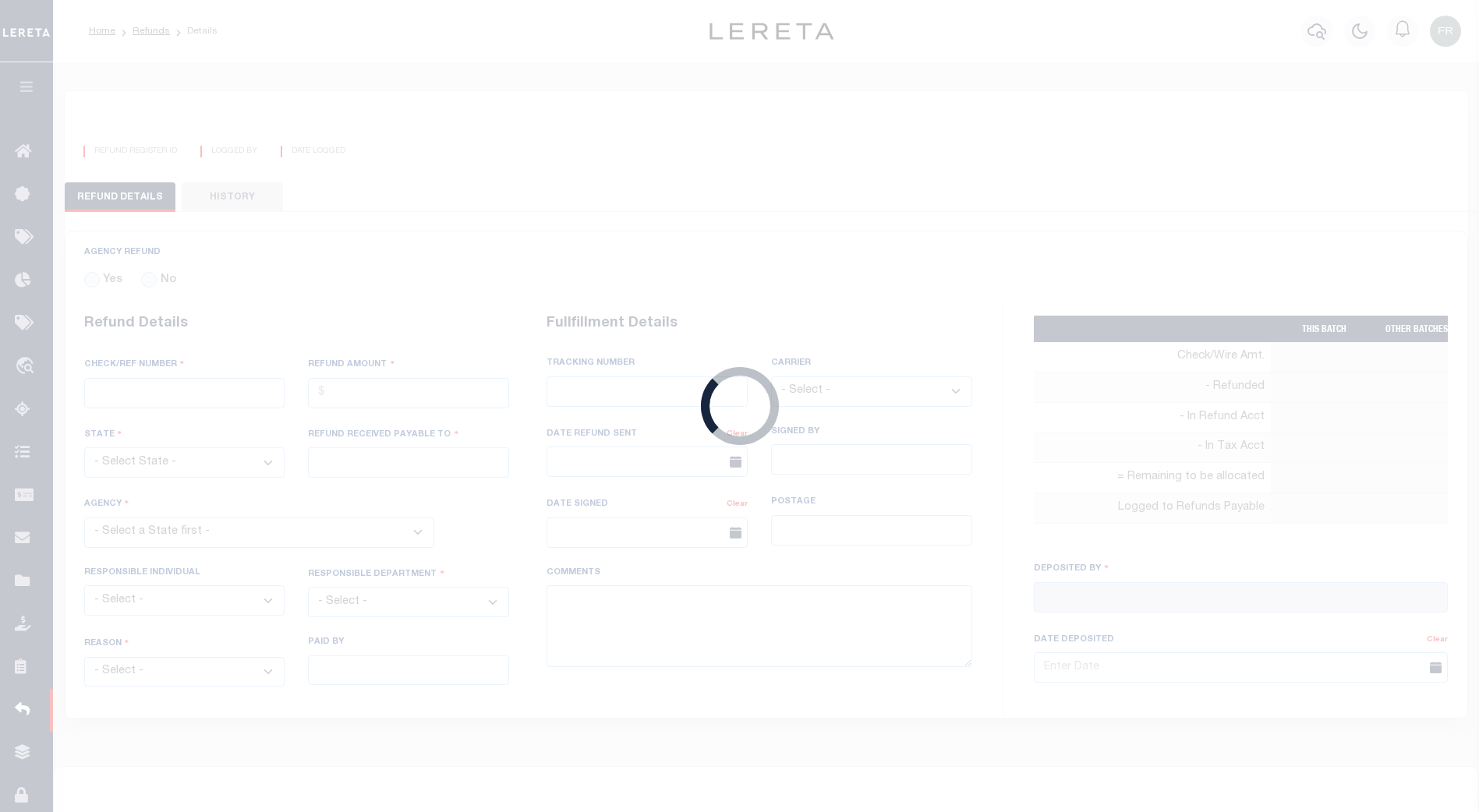
radio input "true"
type input "PP 78359"
type input "$1,192.91"
select select "NJ"
type input "Renovo"
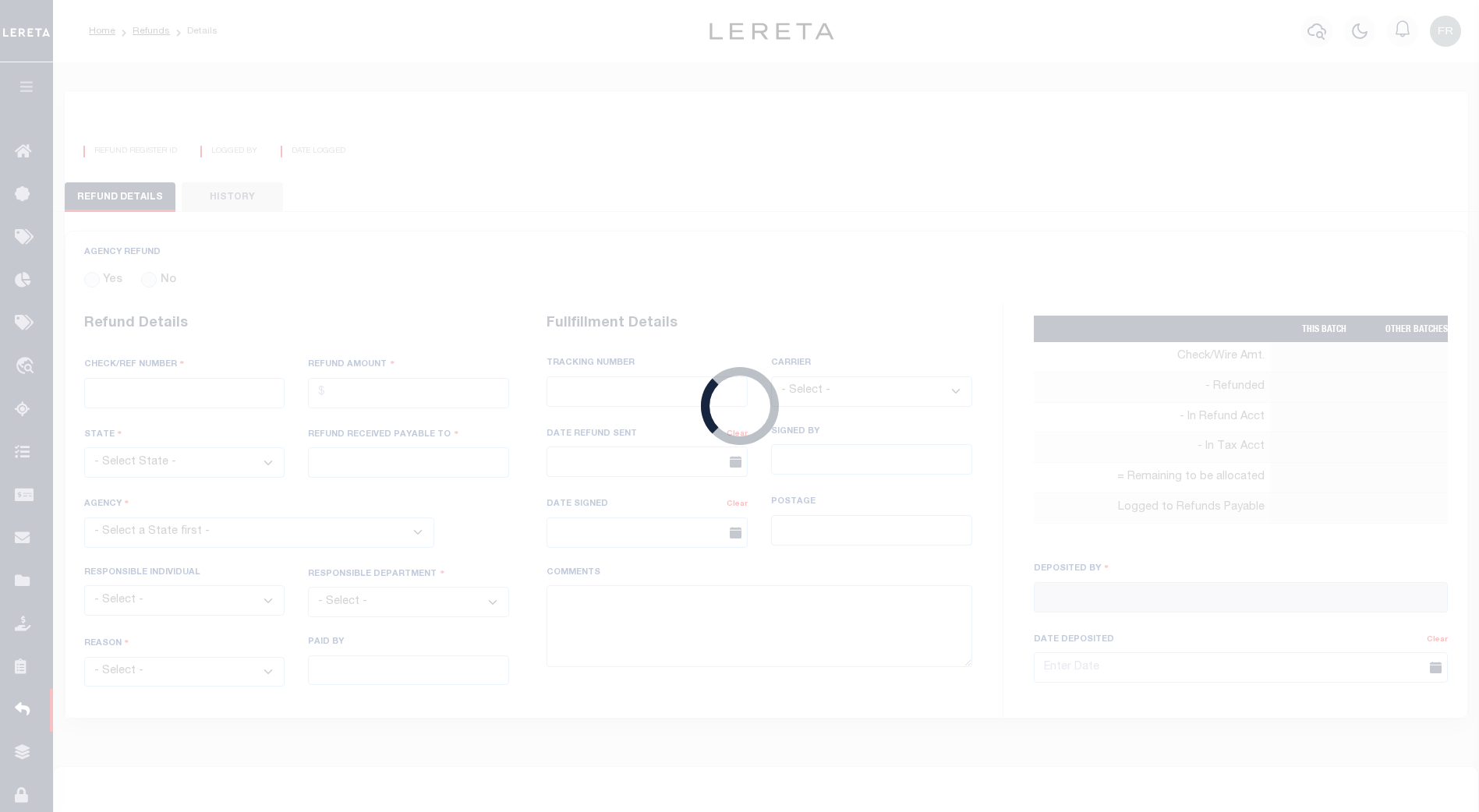
select select
select select "OPS"
select select "KYE"
type input "[PERSON_NAME]"
type input "08/27/2025"
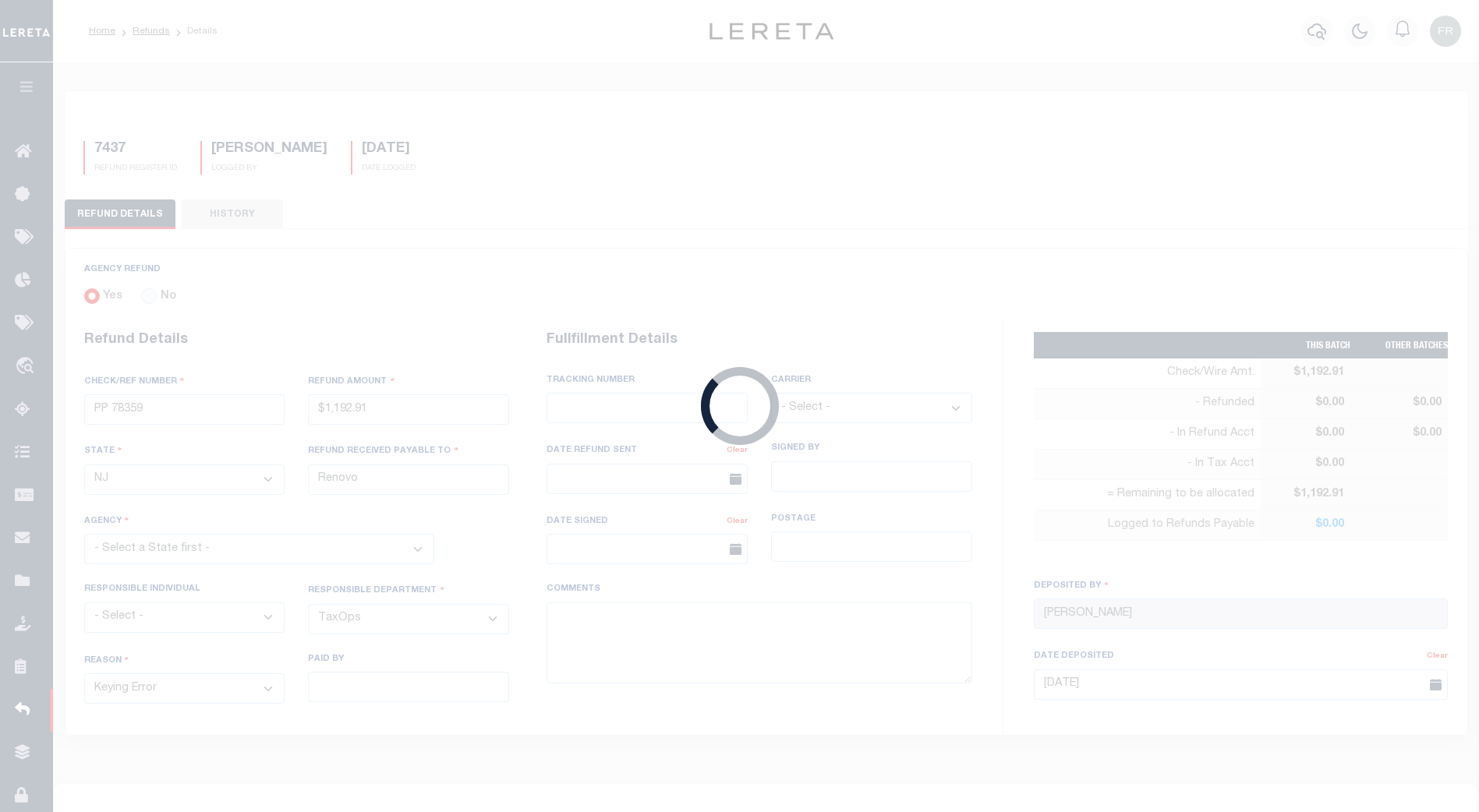
select select "3402104000"
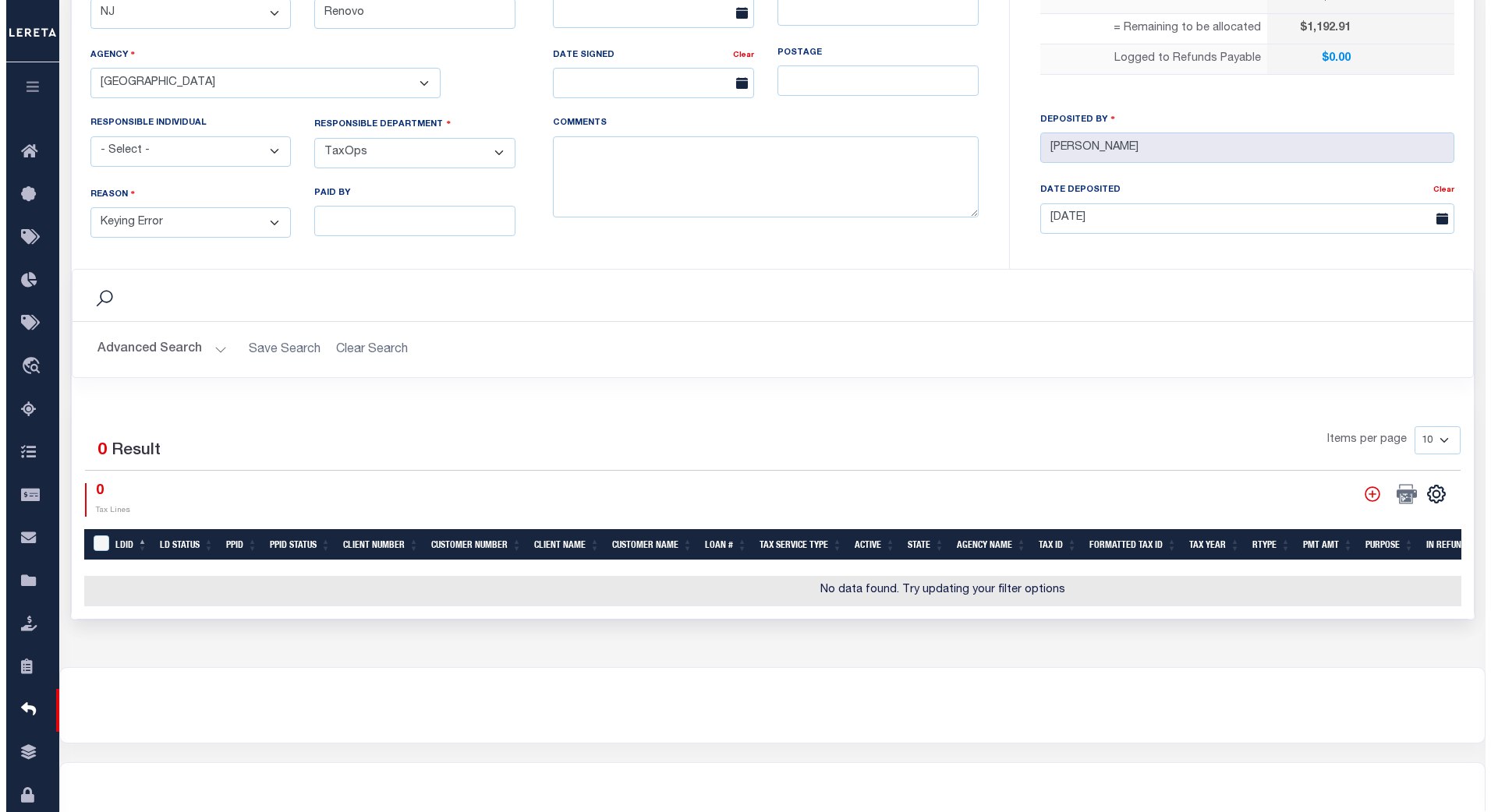
scroll to position [467, 0]
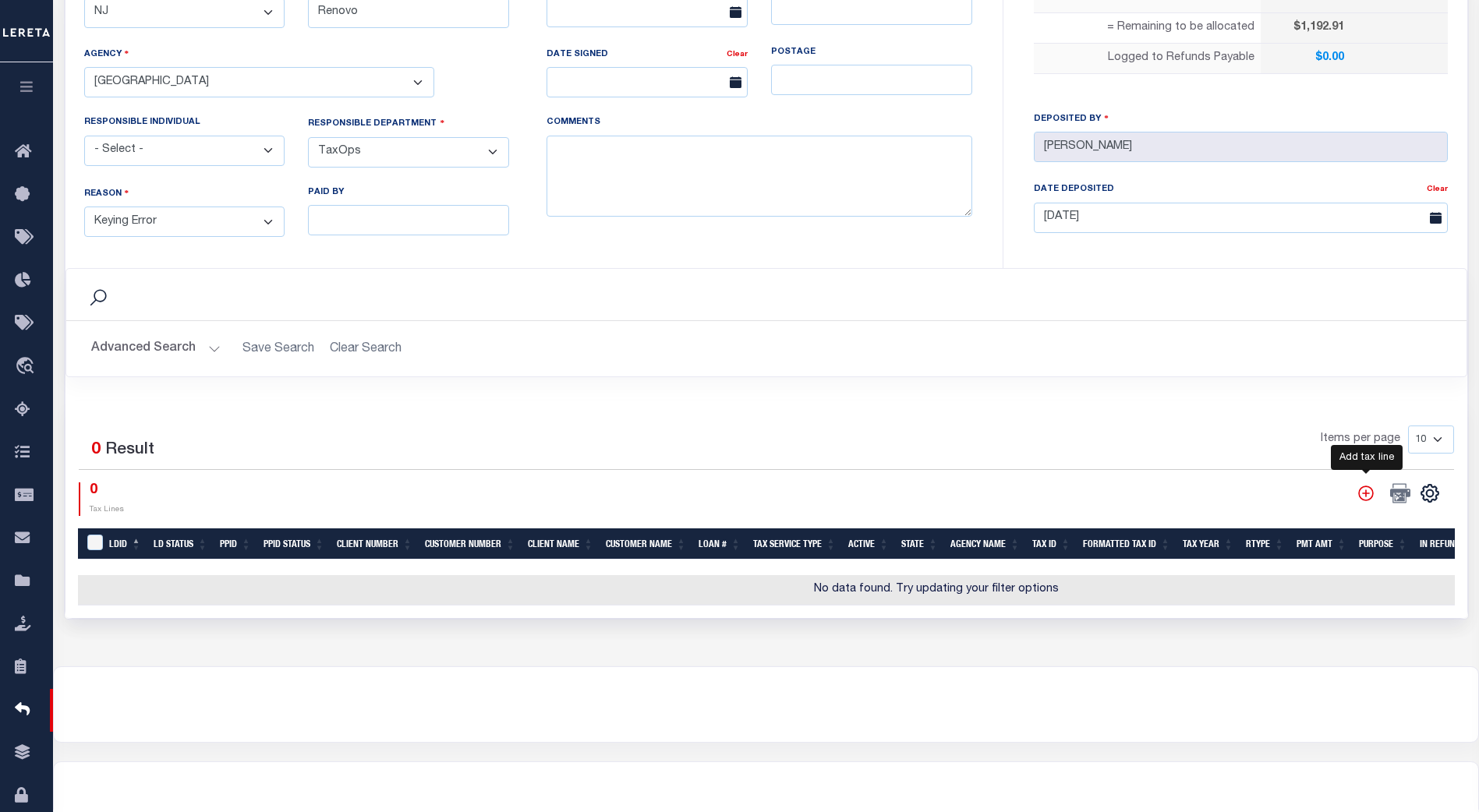
click at [1365, 490] on icon "" at bounding box center [1365, 493] width 15 height 15
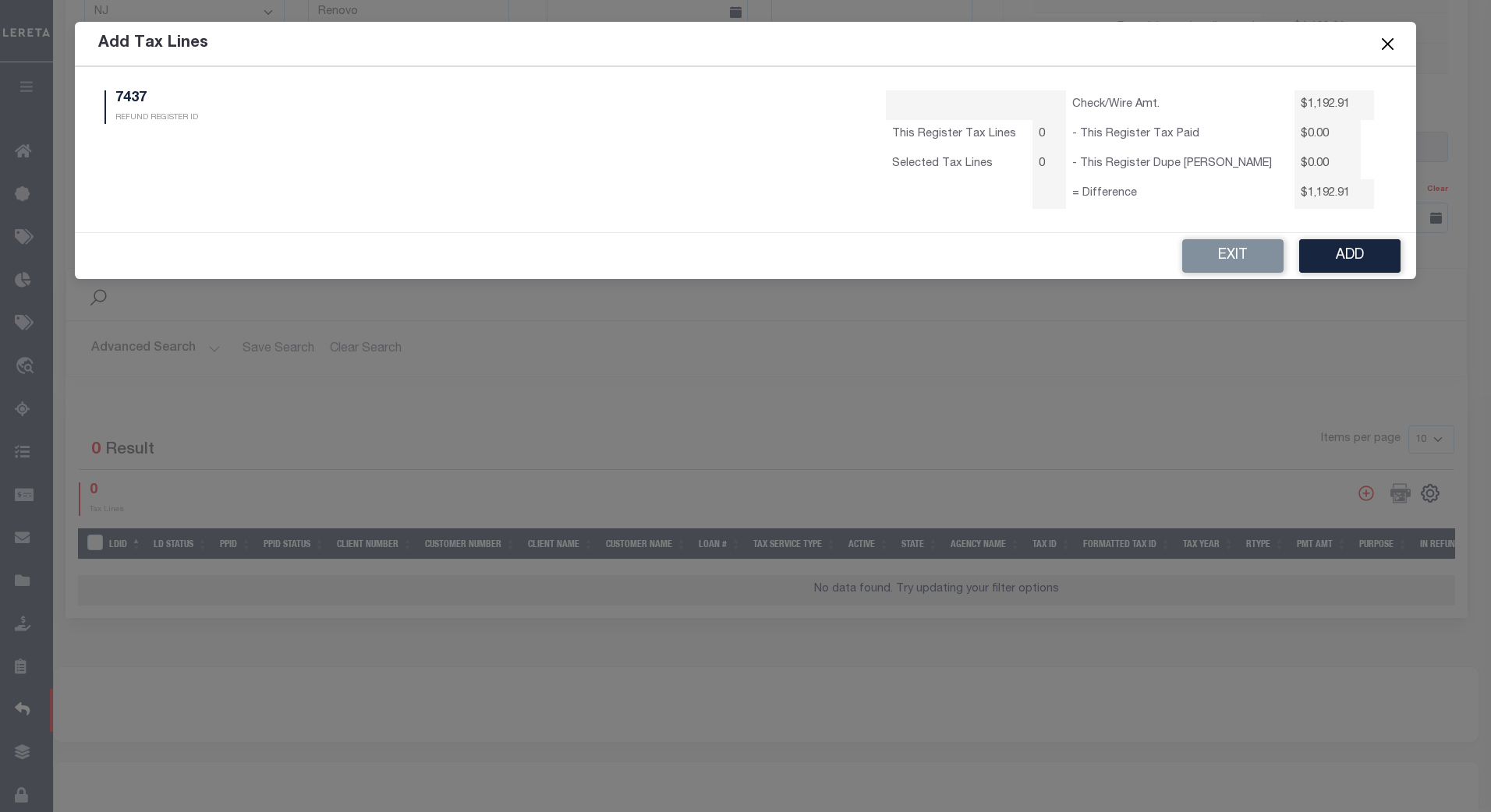
select select "100"
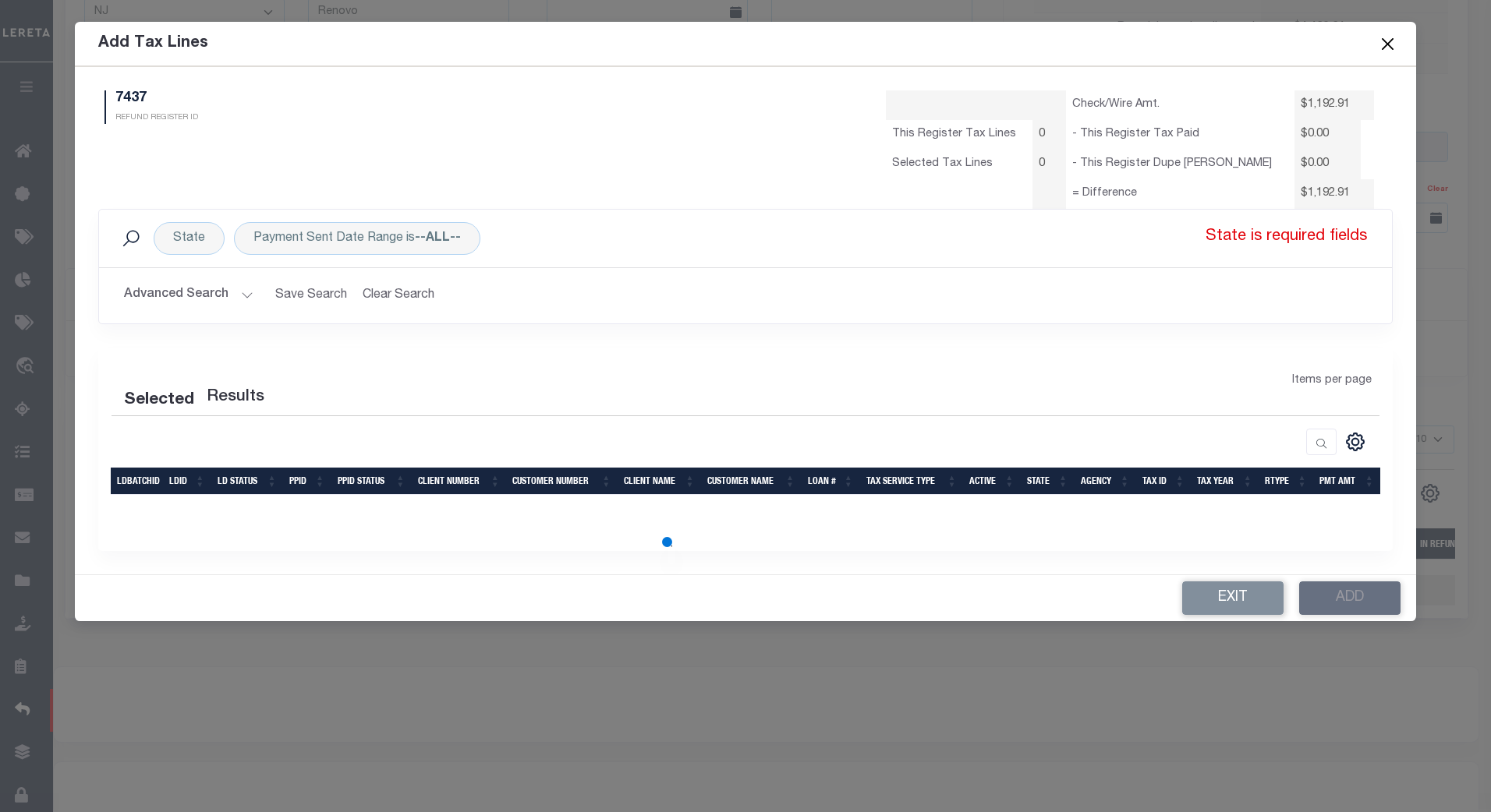
select select "100"
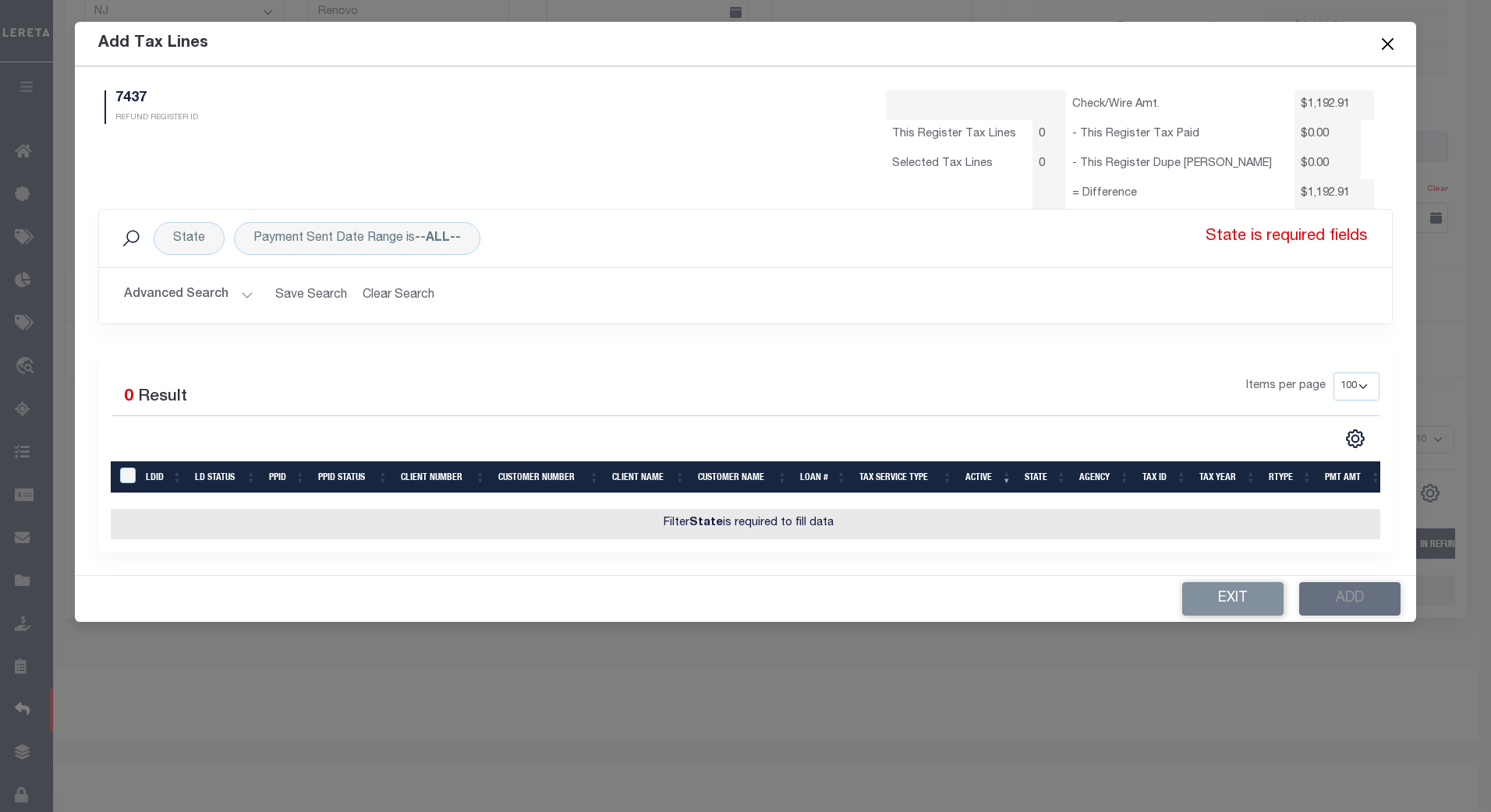
click at [244, 296] on button "Advanced Search" at bounding box center [189, 296] width 129 height 31
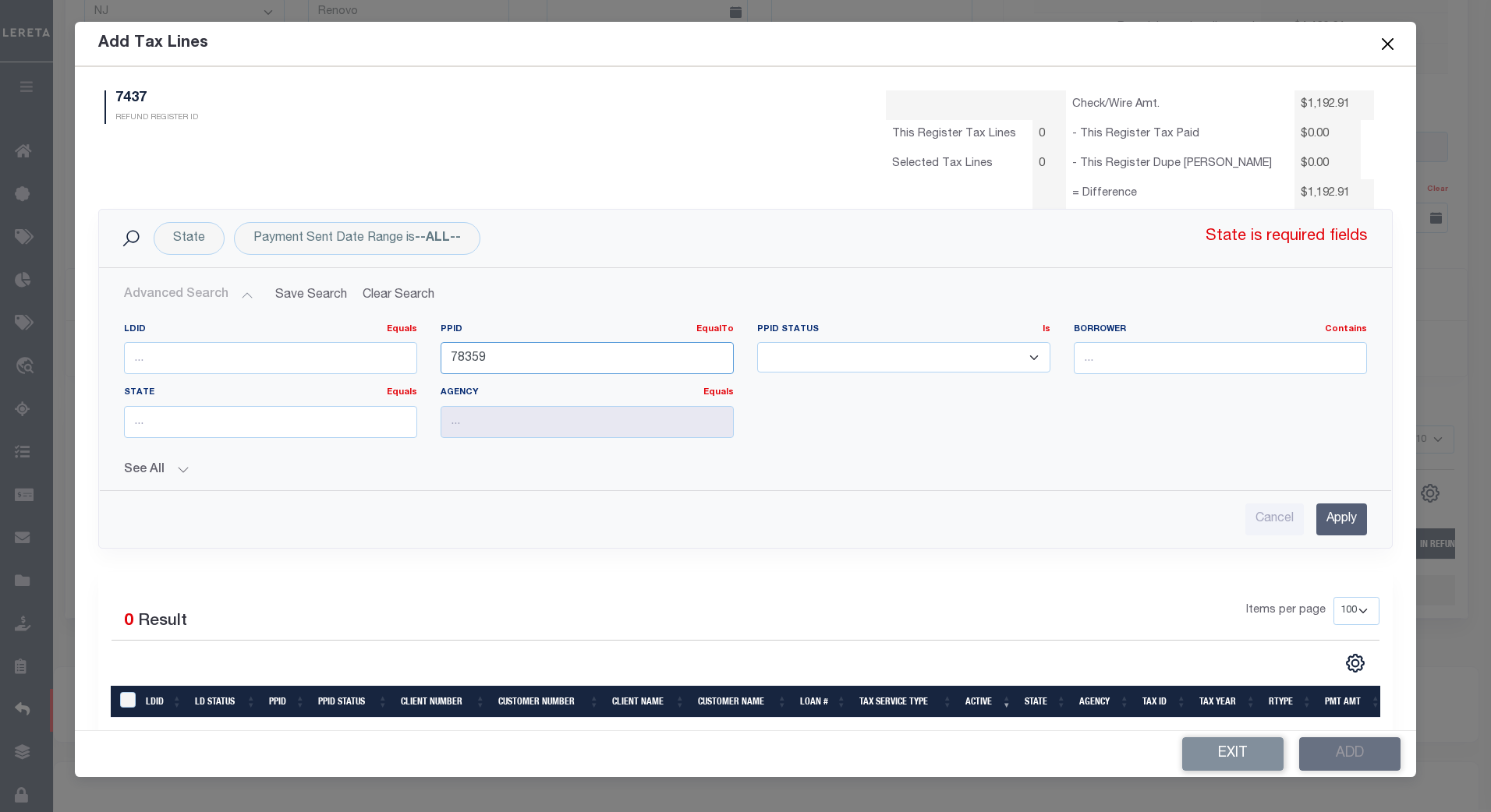
click at [501, 356] on input "78359" at bounding box center [587, 358] width 293 height 32
click at [1330, 510] on input "Apply" at bounding box center [1342, 519] width 51 height 32
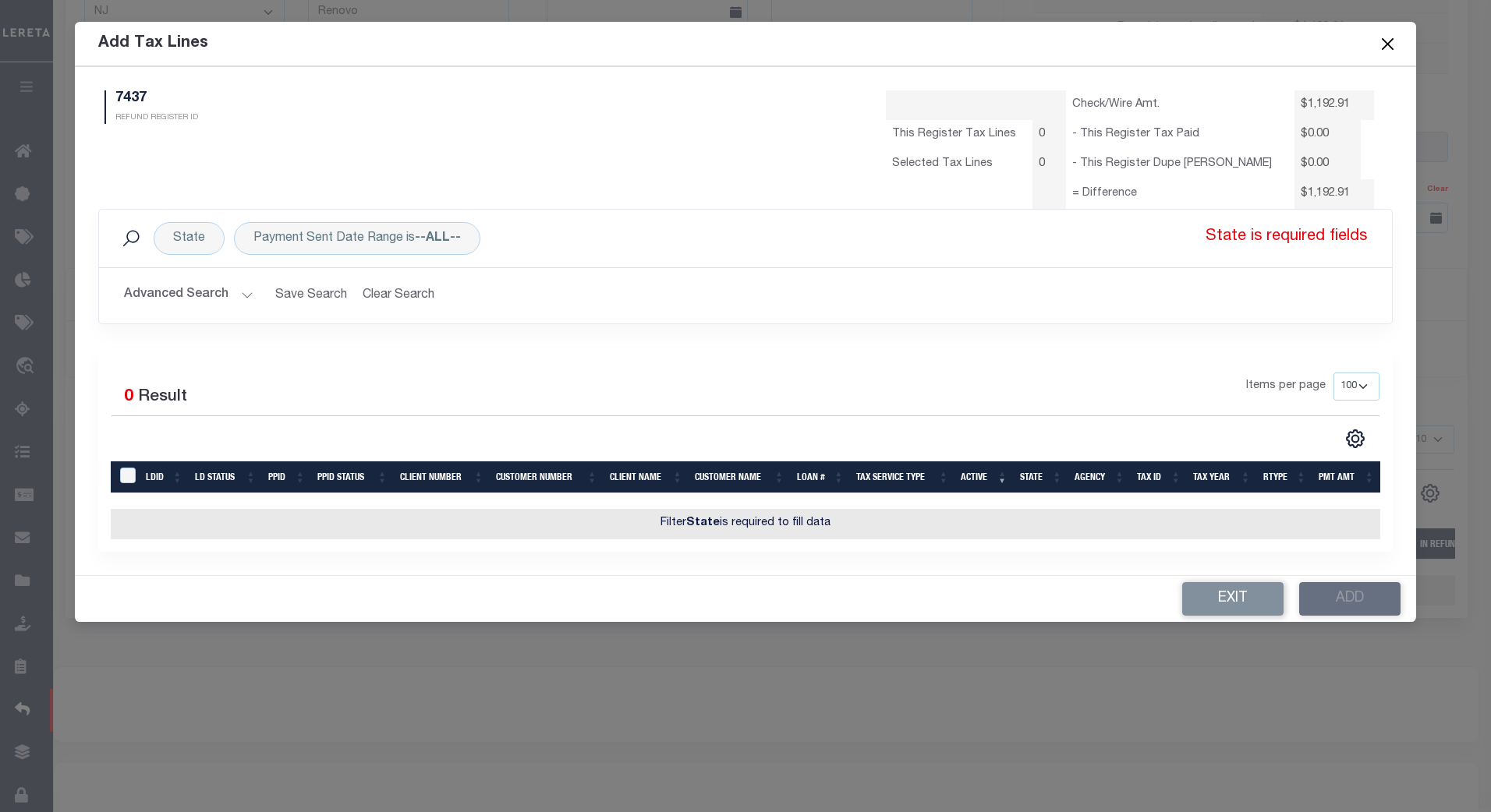
click at [244, 300] on button "Advanced Search" at bounding box center [189, 296] width 129 height 31
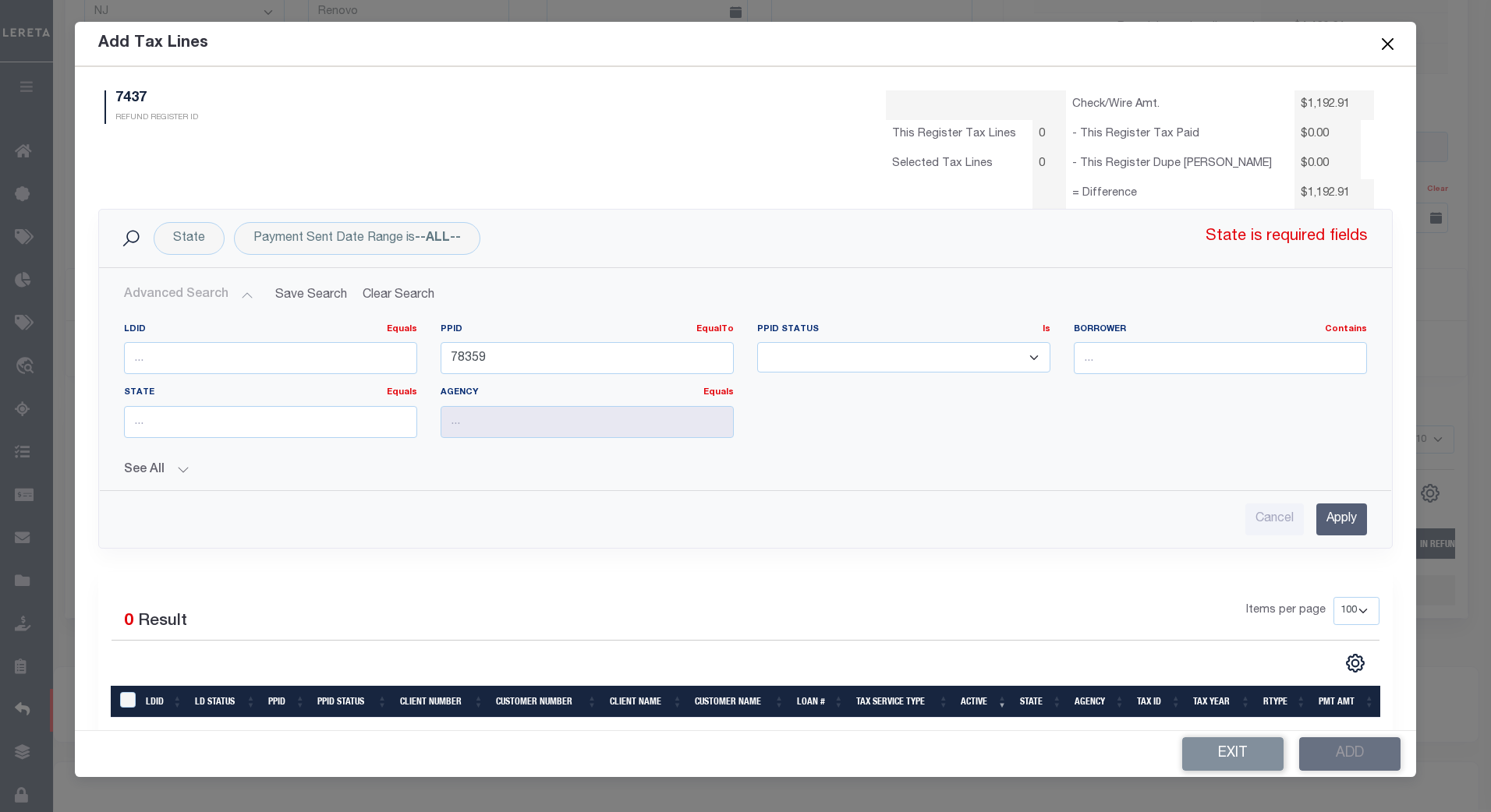
click at [178, 469] on button "See All" at bounding box center [746, 470] width 1244 height 15
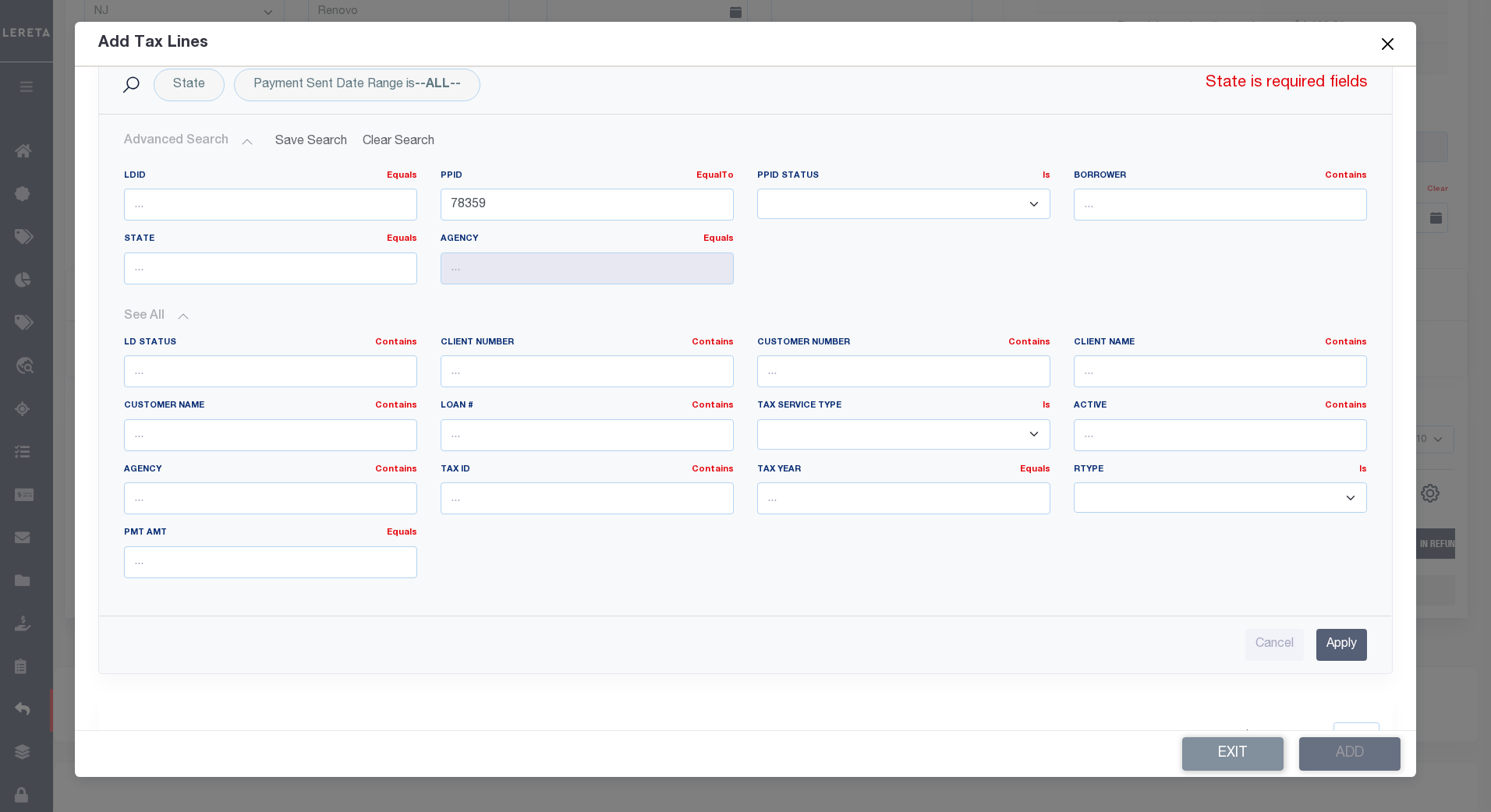
scroll to position [155, 0]
click at [1334, 637] on input "Apply" at bounding box center [1342, 643] width 51 height 32
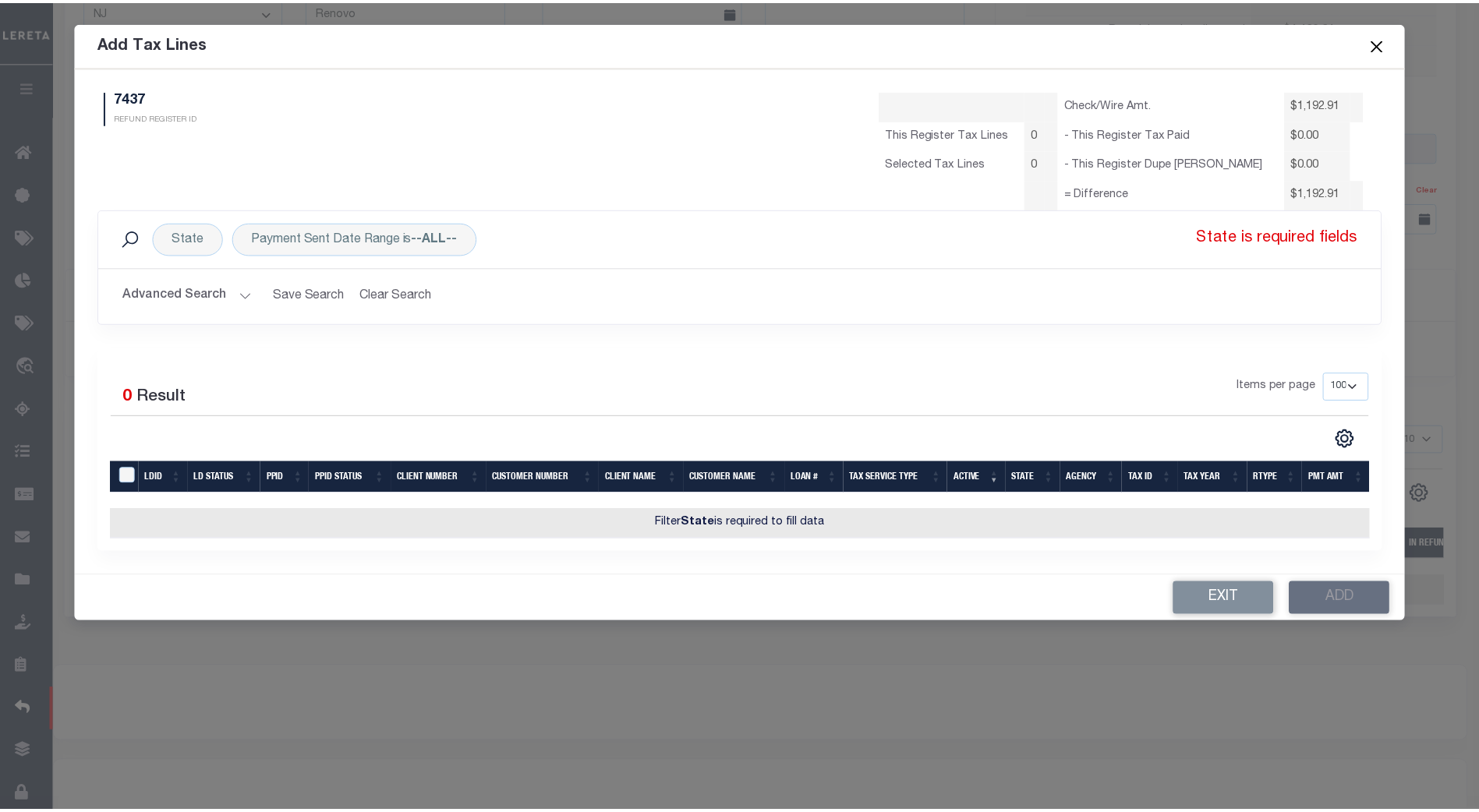
scroll to position [0, 0]
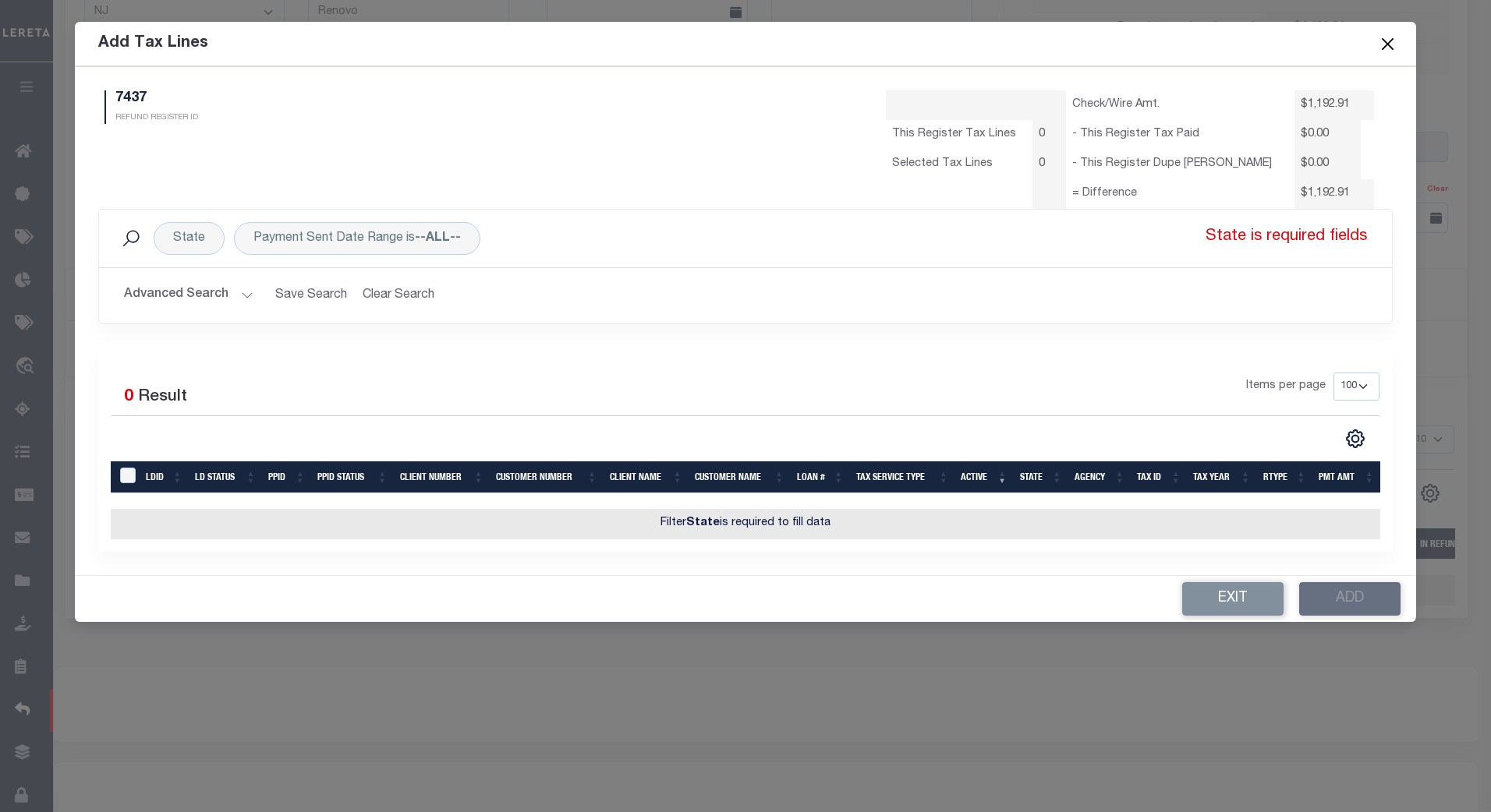
click at [239, 298] on button "Advanced Search" at bounding box center [189, 296] width 129 height 31
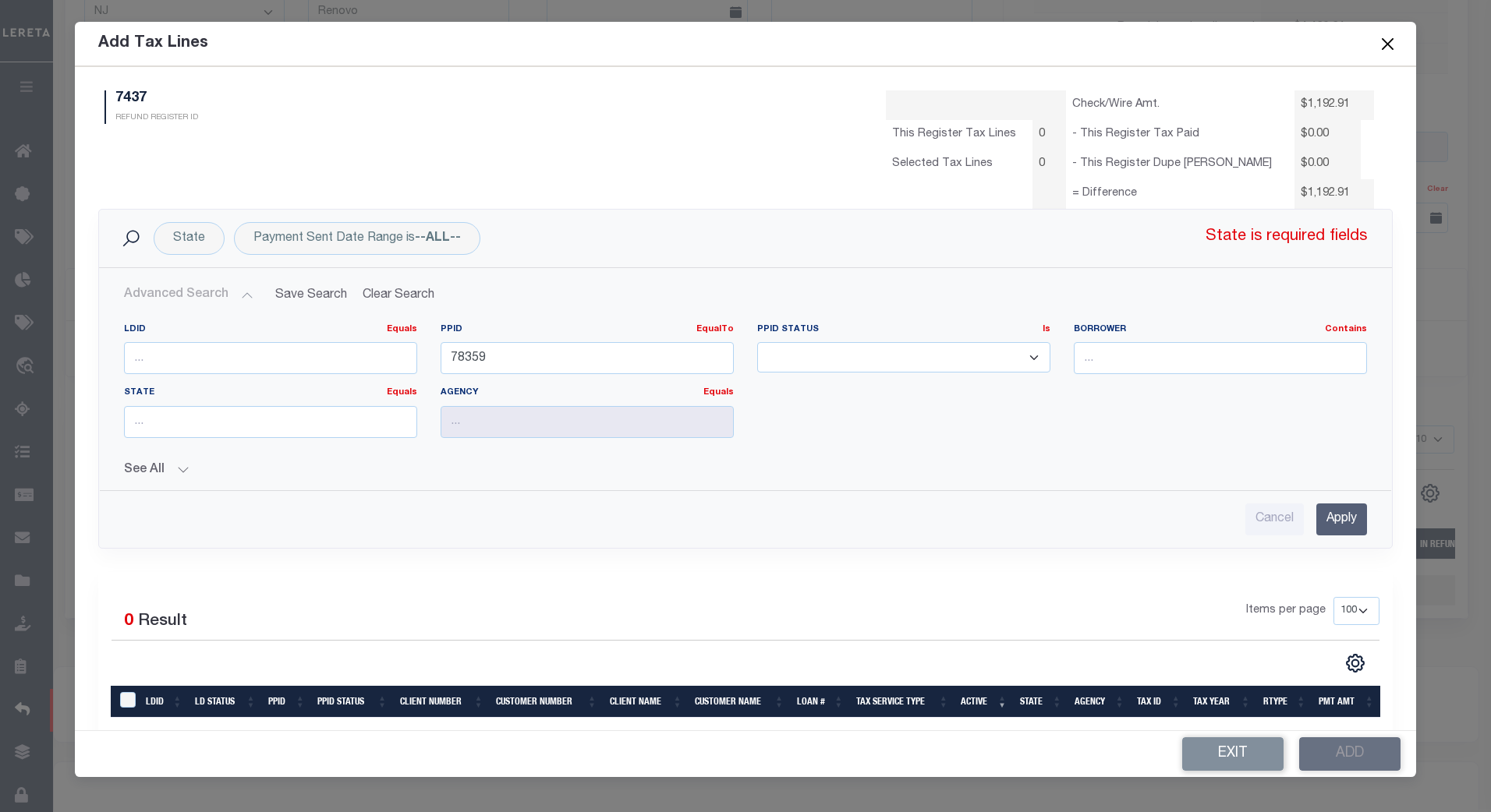
click at [1382, 44] on button "Close" at bounding box center [1387, 44] width 20 height 20
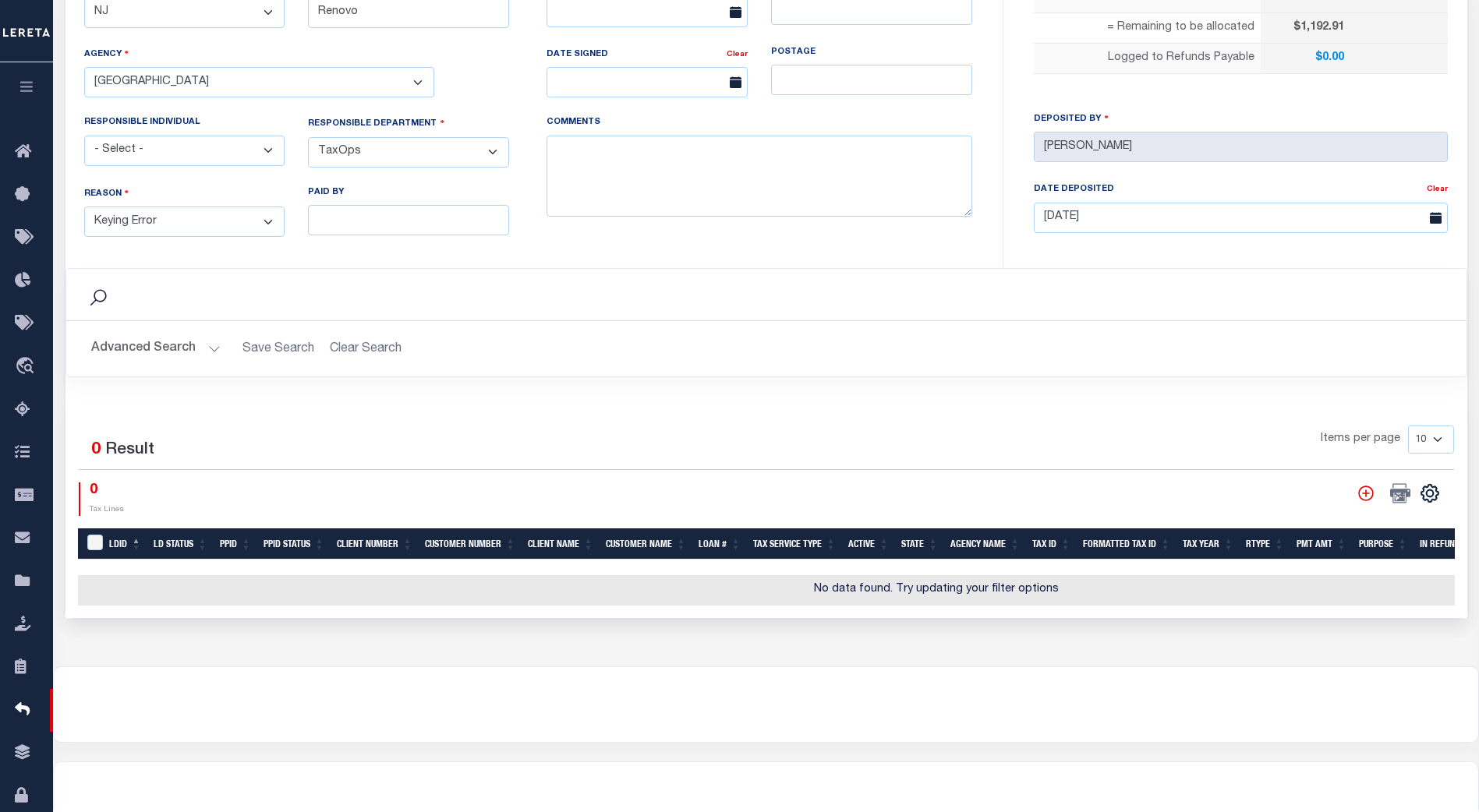
click at [615, 348] on h2 "Advanced Search Save Search Clear Search" at bounding box center [766, 349] width 1375 height 31
click at [24, 754] on icon at bounding box center [27, 753] width 25 height 19
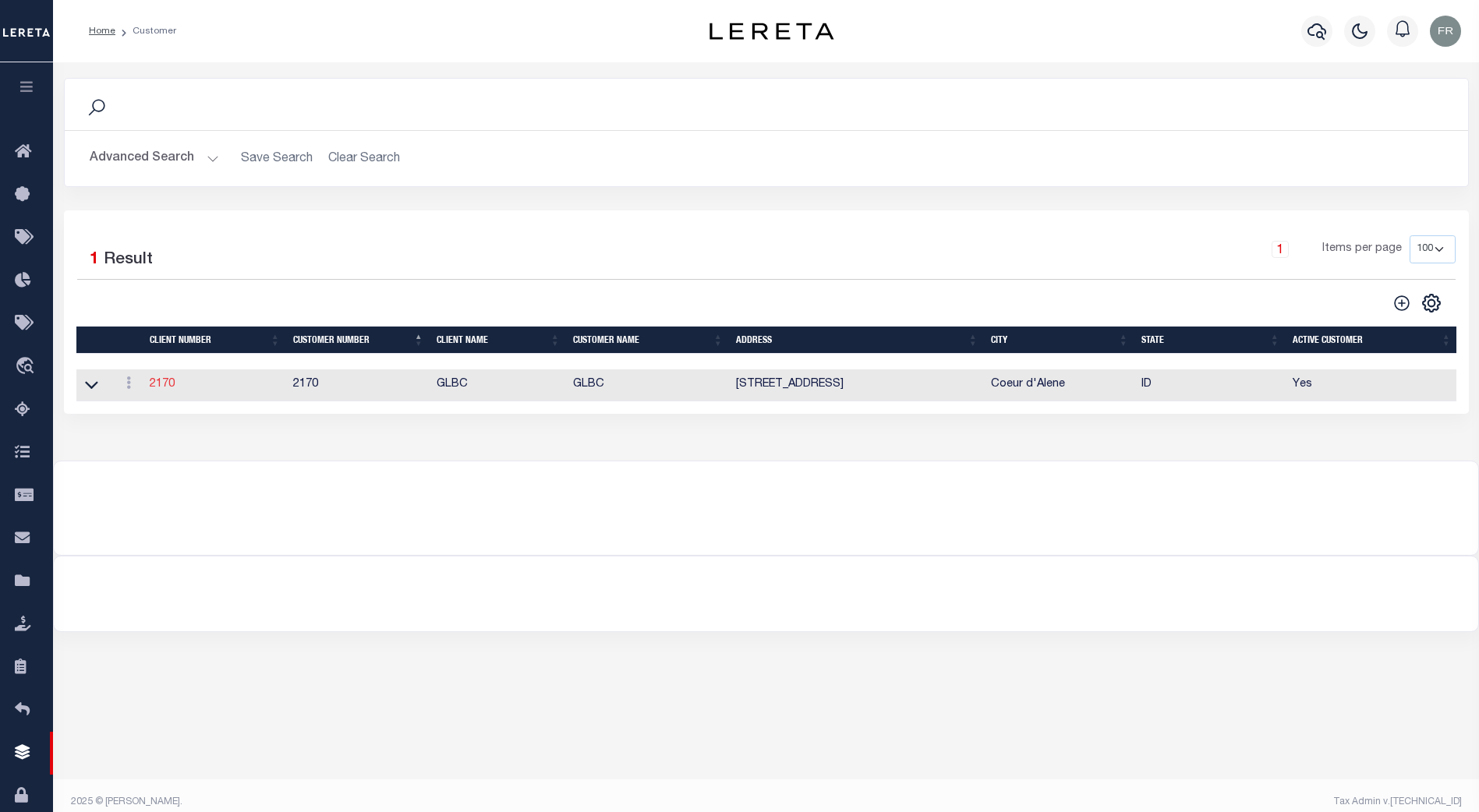
click at [154, 388] on link "2170" at bounding box center [162, 385] width 25 height 11
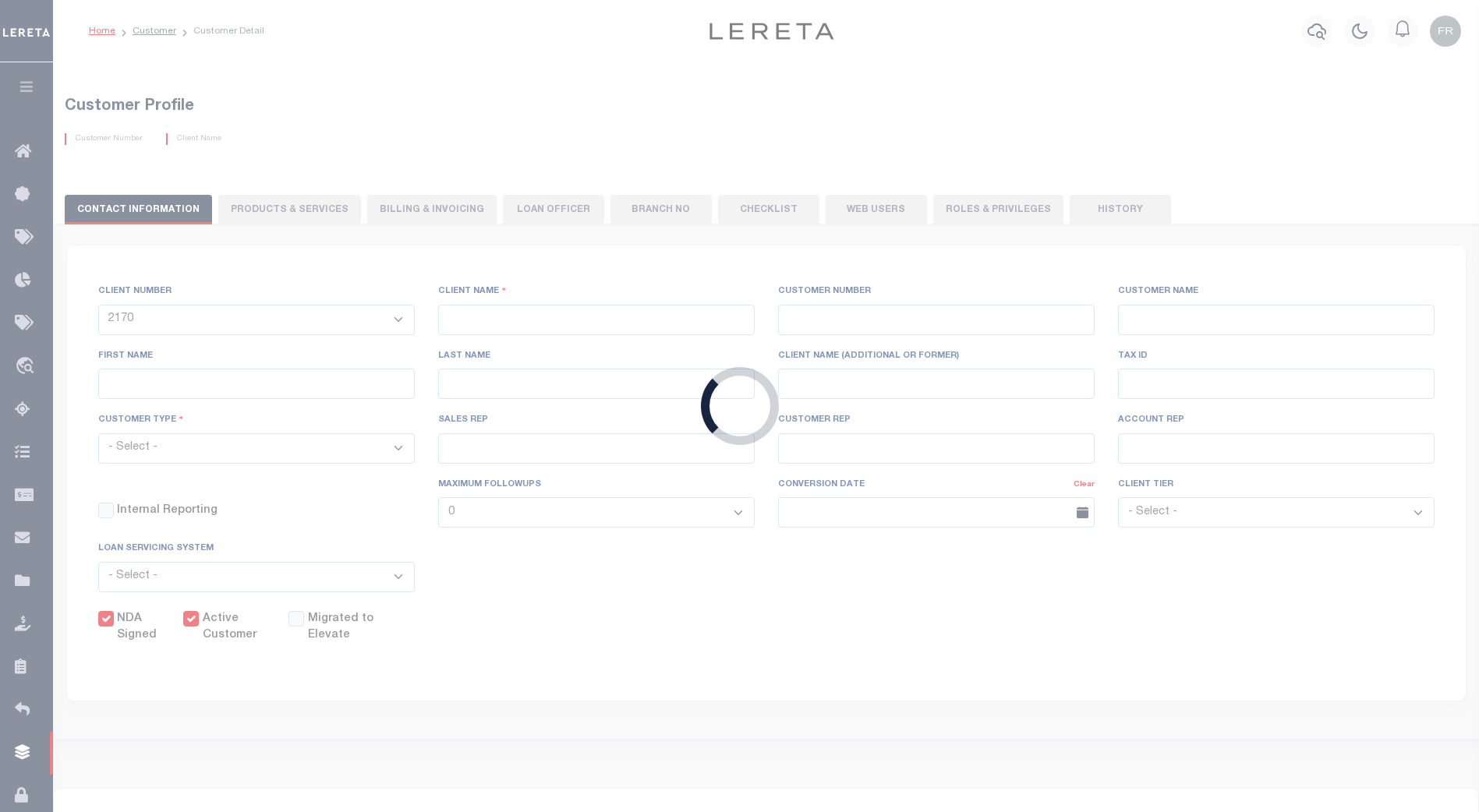
type input "GLBC"
type input "2170"
type input "GLBC"
type input "[PERSON_NAME]"
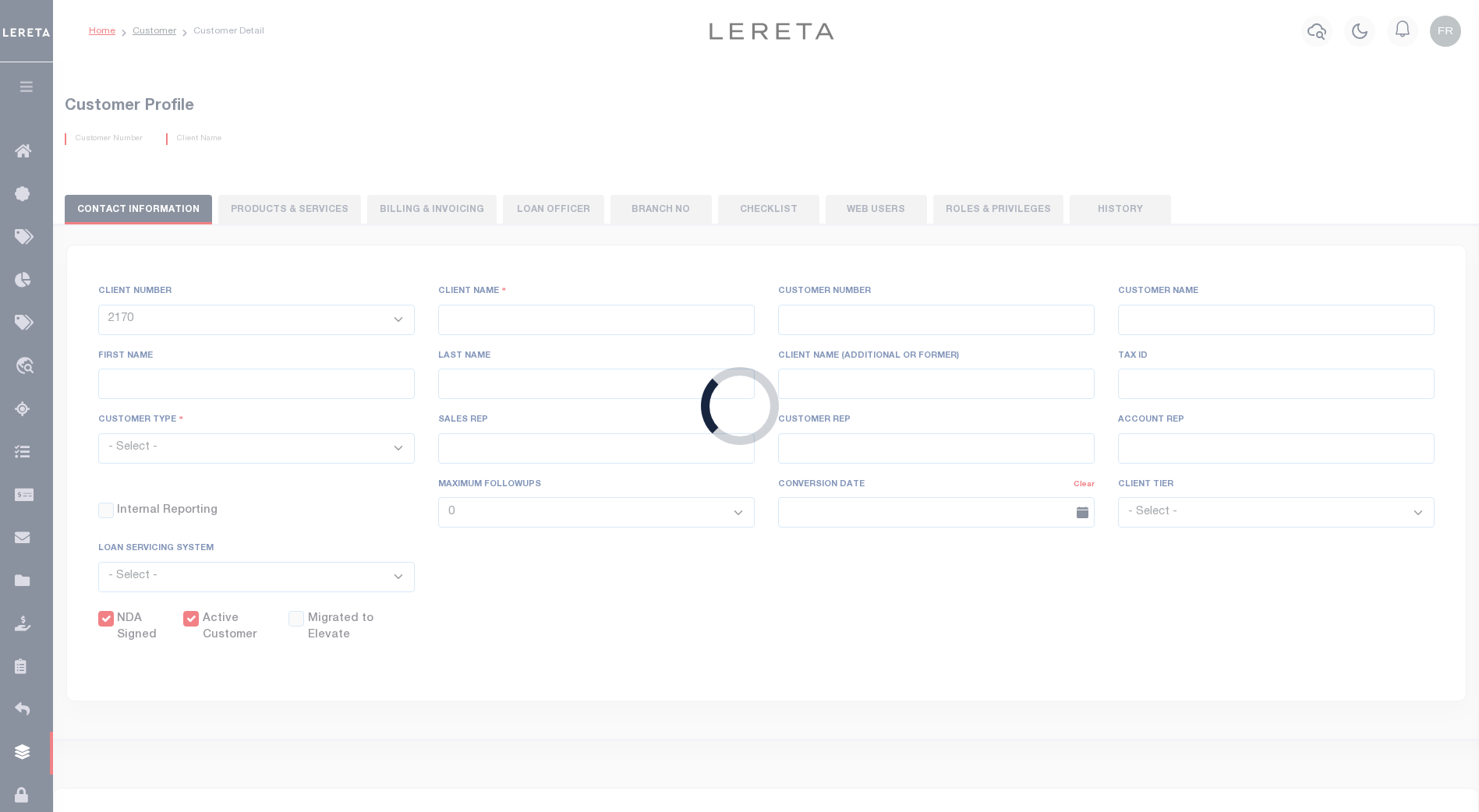
select select "Commercial"
type input "[PERSON_NAME]"
checkbox input "true"
